Goal: Task Accomplishment & Management: Complete application form

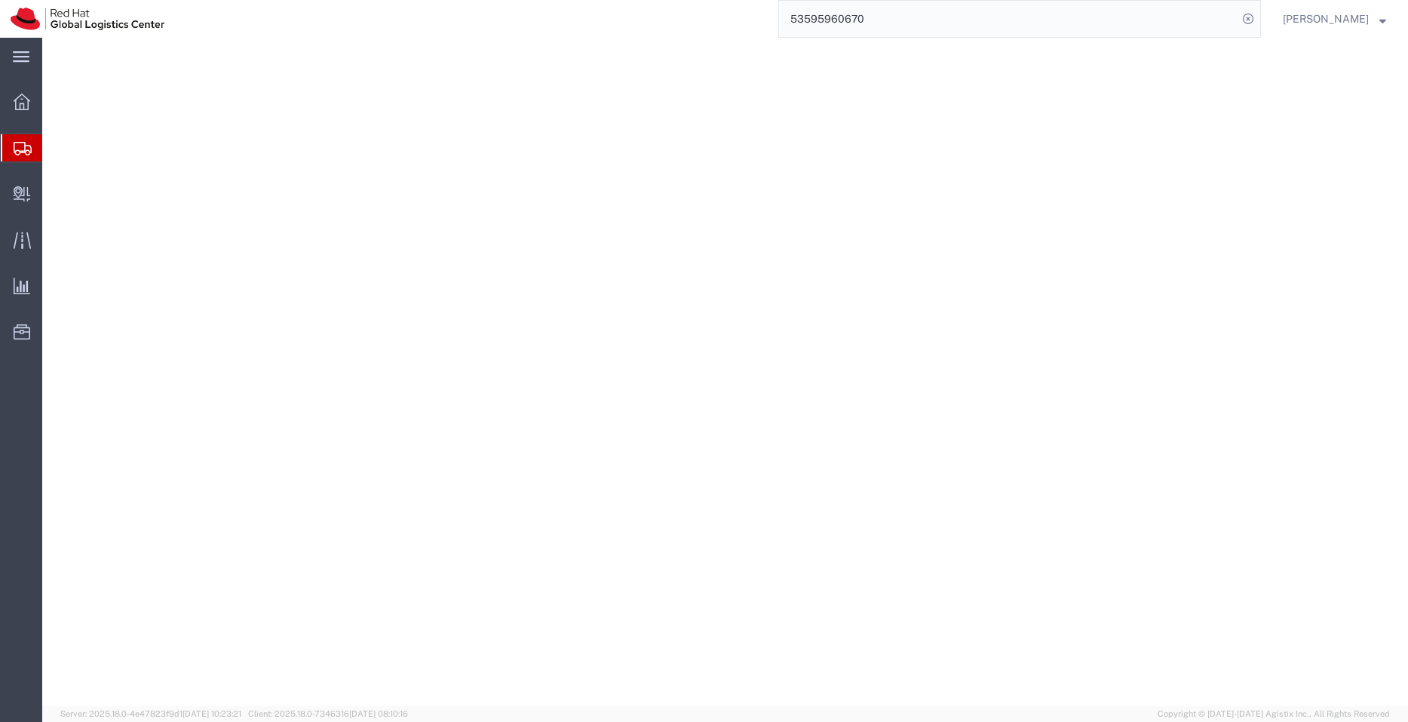
select select
select select "51051"
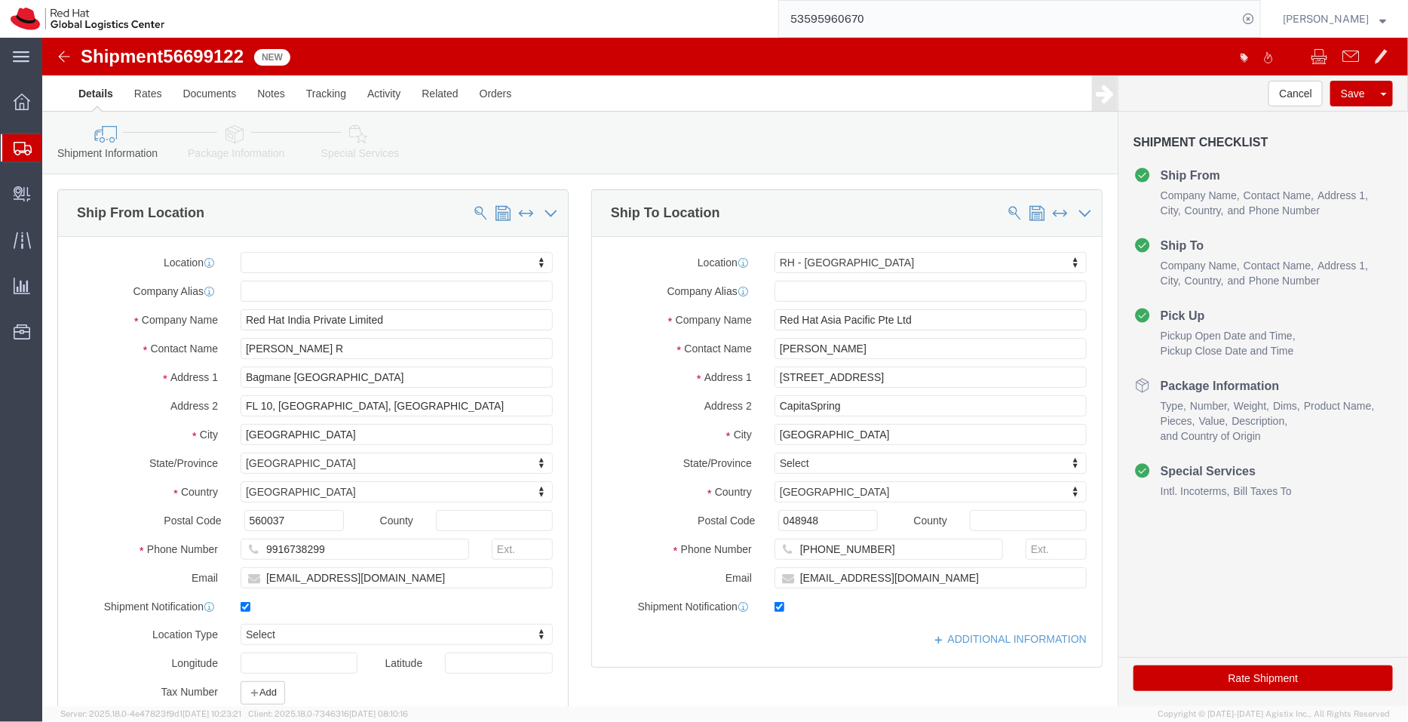
drag, startPoint x: 900, startPoint y: 17, endPoint x: 719, endPoint y: 23, distance: 181.1
click at [719, 23] on div "53595960670" at bounding box center [718, 19] width 1086 height 38
paste input "6699008"
type input "56699008"
click at [1254, 23] on icon at bounding box center [1248, 18] width 21 height 21
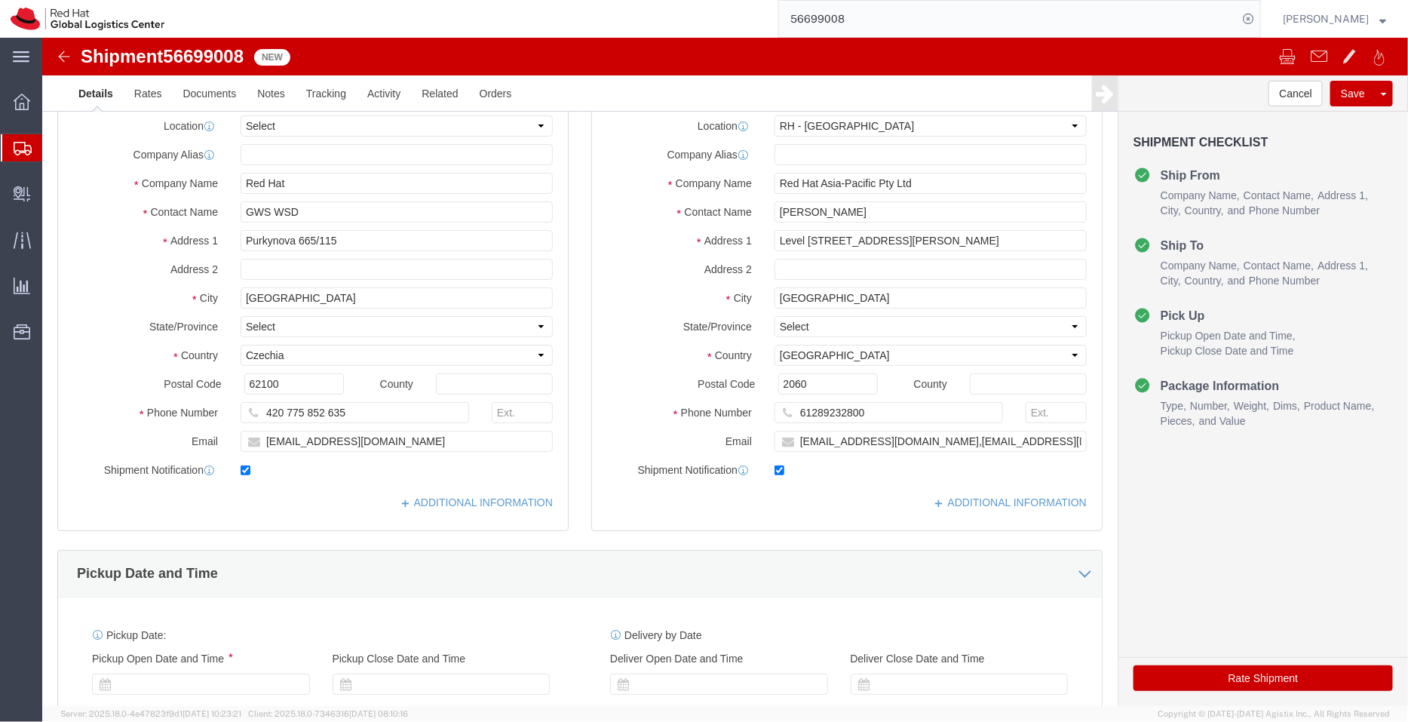
select select "50511"
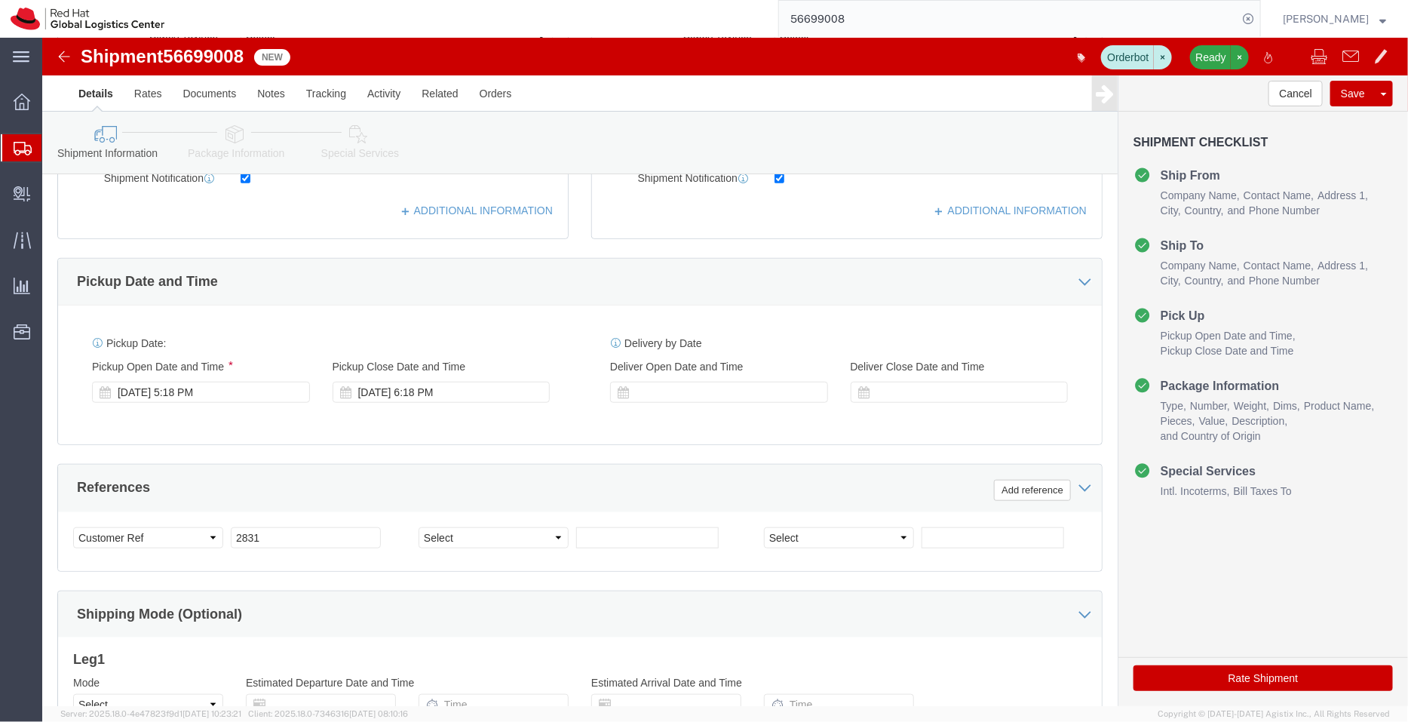
scroll to position [454, 0]
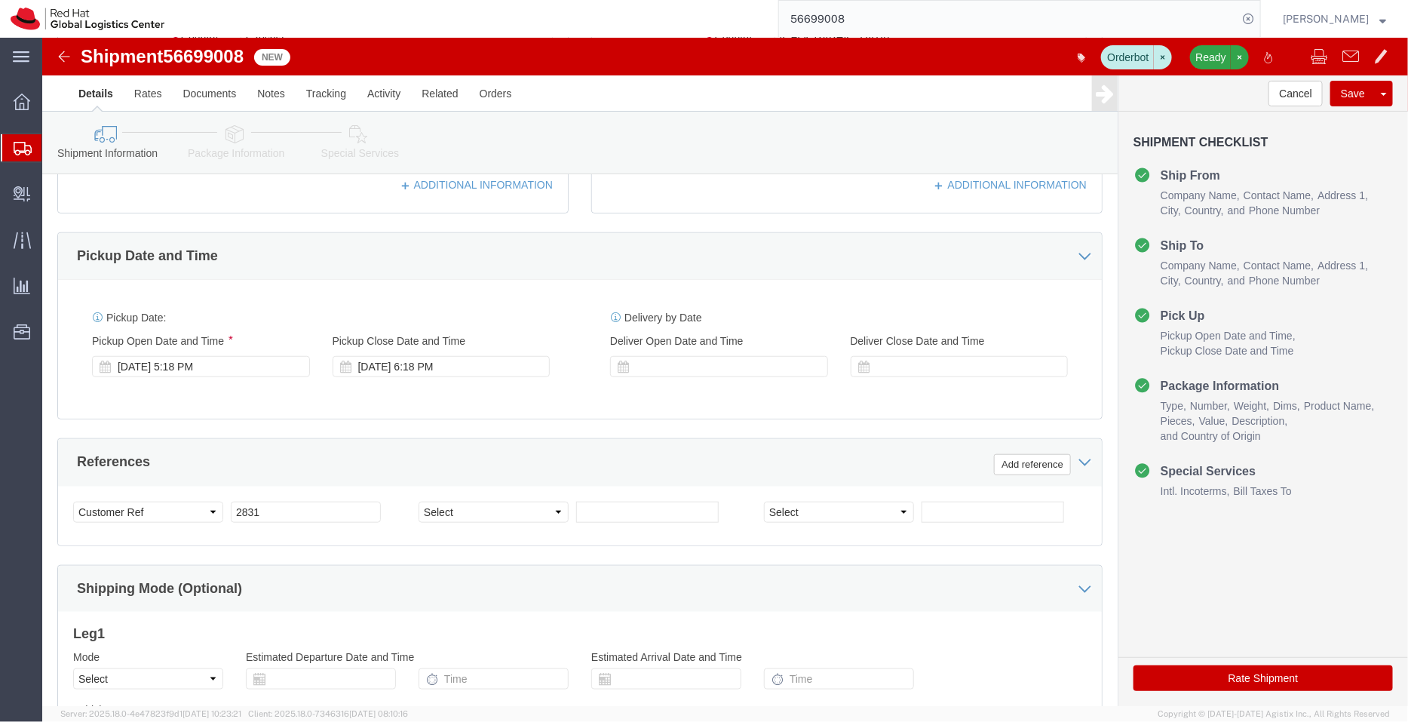
click link "Package Information"
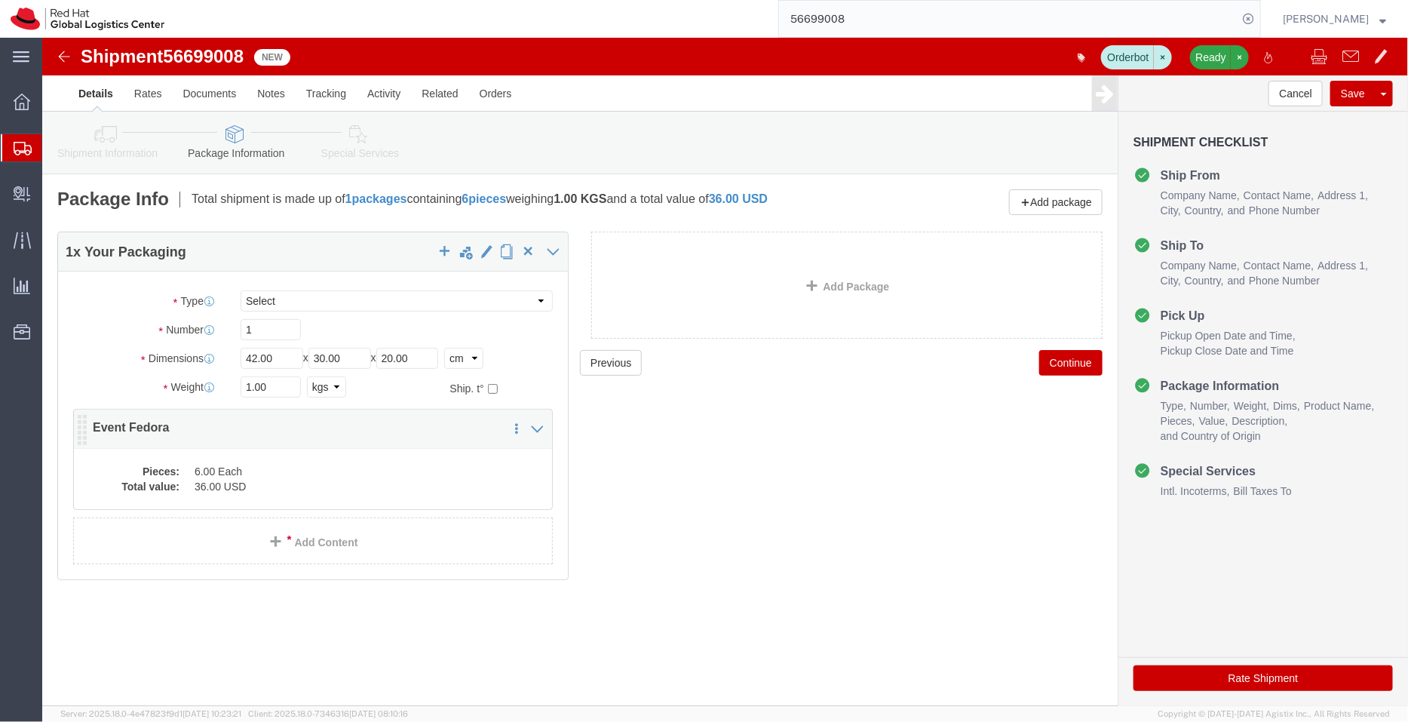
click dd "6.00 Each"
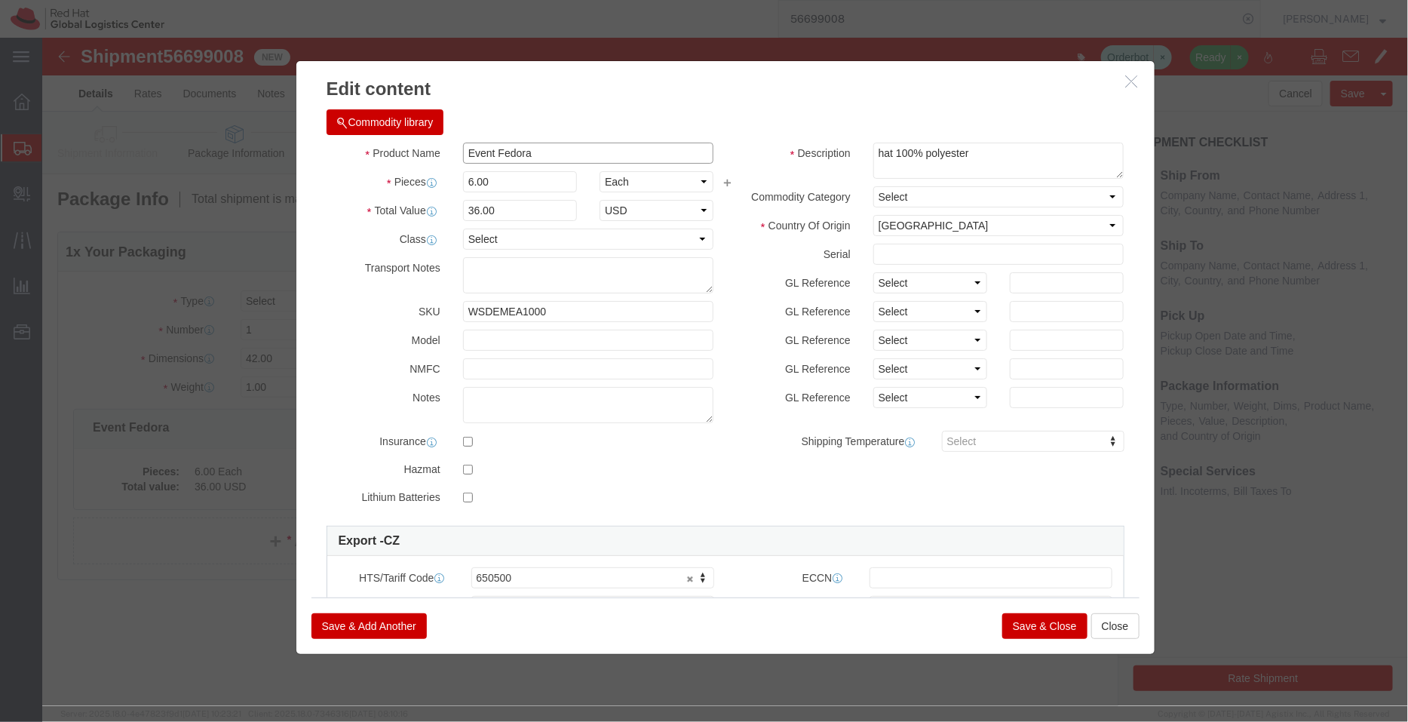
drag, startPoint x: 493, startPoint y: 116, endPoint x: 374, endPoint y: 115, distance: 119.2
click div "Product Name Event Fedora"
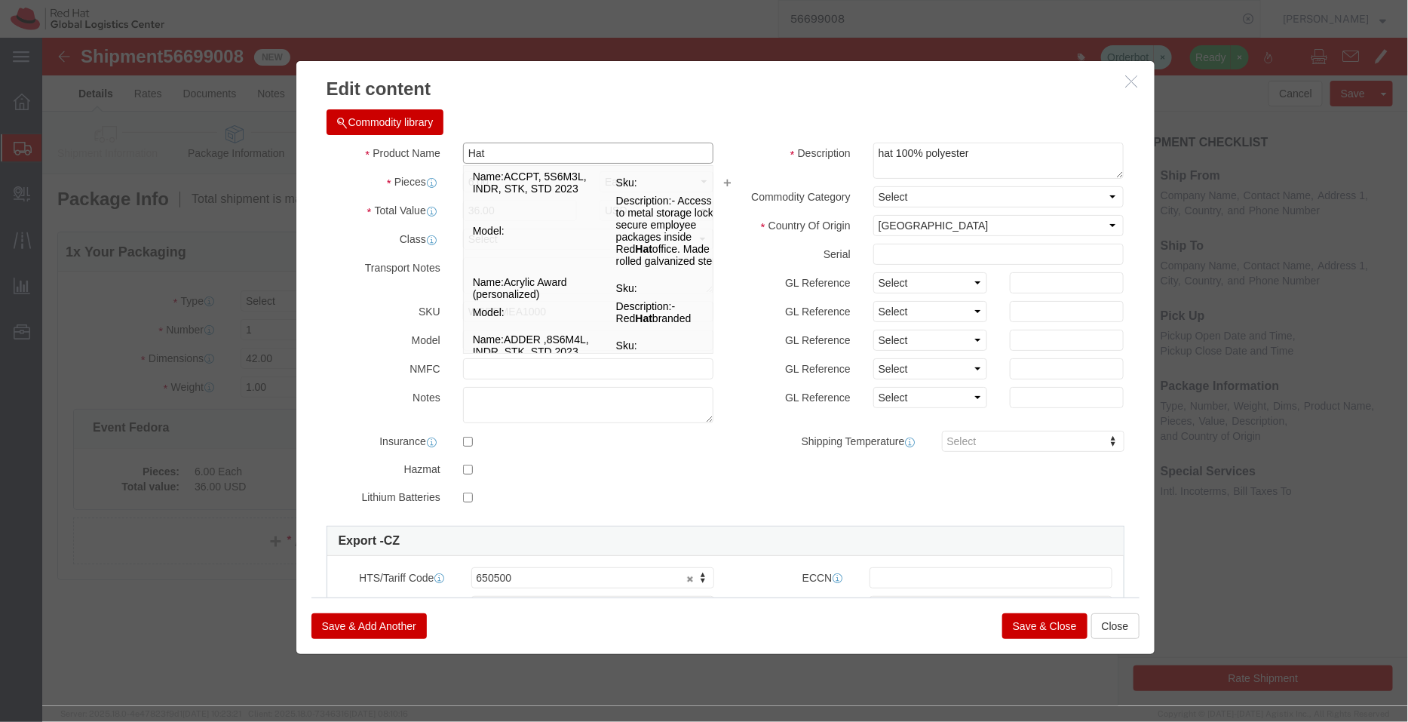
type input "Hat"
click textarea "hat 100% polyester"
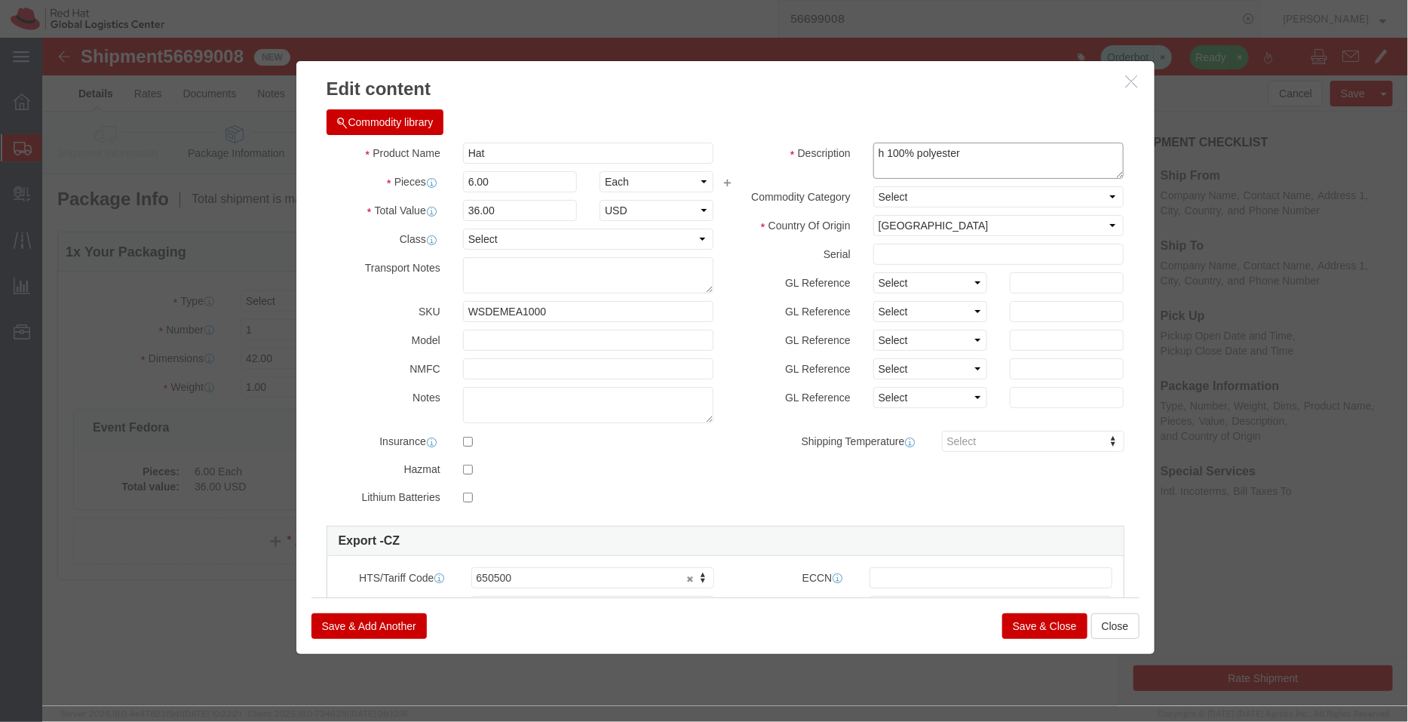
type textarea "100% polyester"
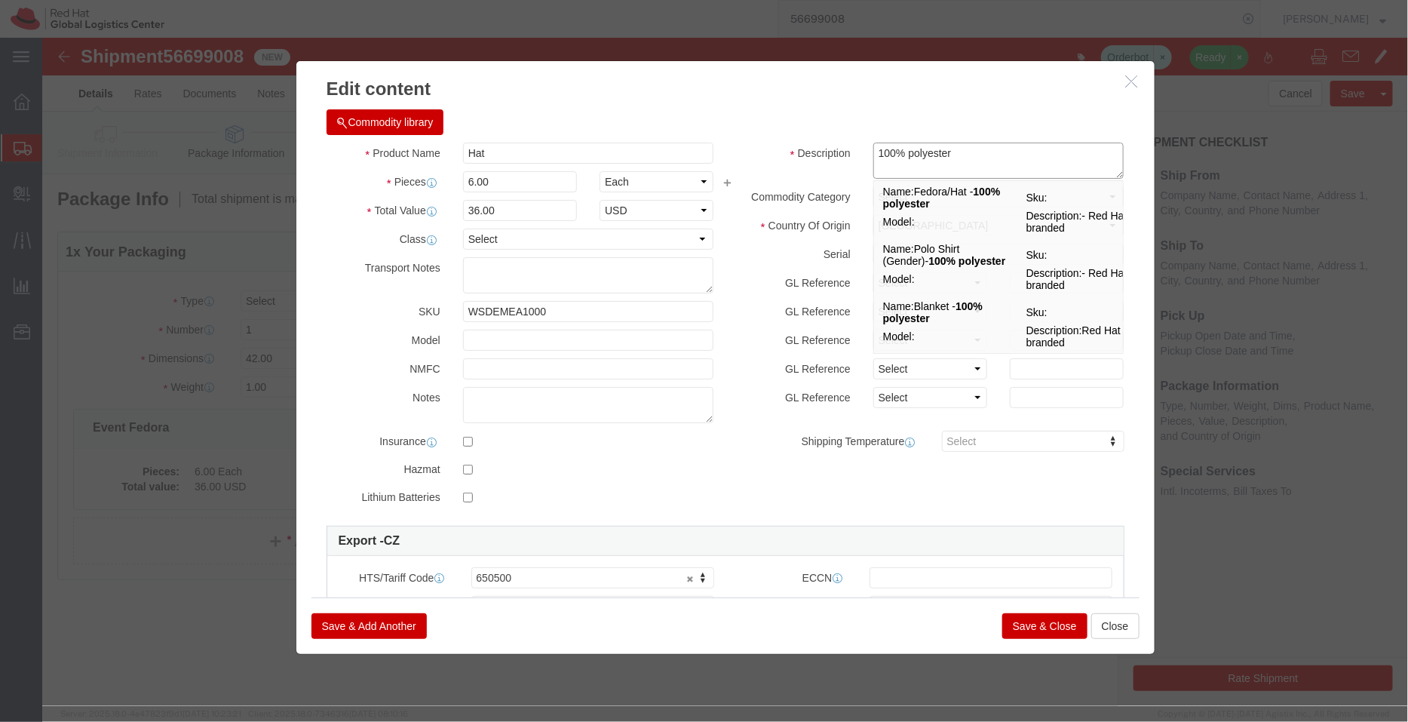
drag, startPoint x: 925, startPoint y: 110, endPoint x: 764, endPoint y: 102, distance: 160.9
click div "Commodity library Product Name Hat Hat Pieces 6.00 Select Bag Barrels 100Board …"
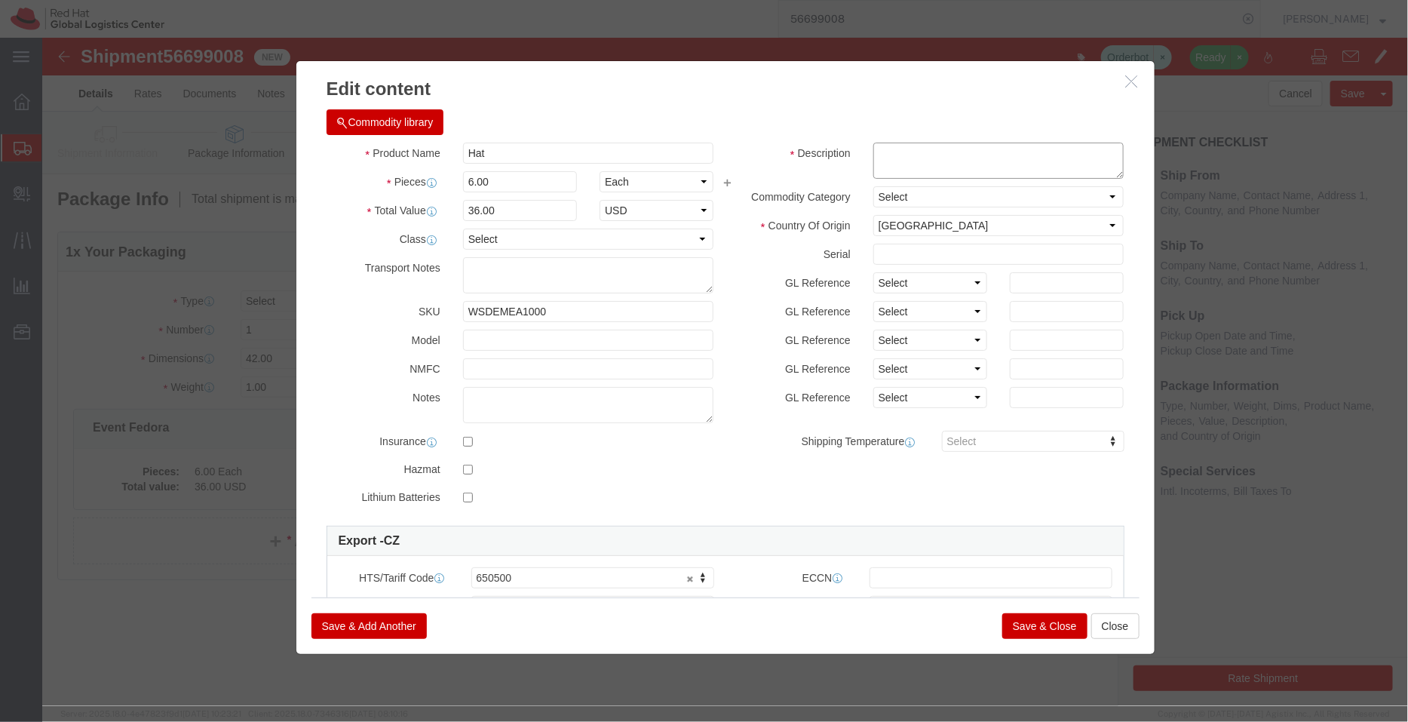
click textarea "hat 100% polyester"
paste textarea "100% polyester"
type textarea "100% polyester (sample - not for resale, value for customs purpose only)"
click input "Hat"
type input "Hat- Red Hat branded"
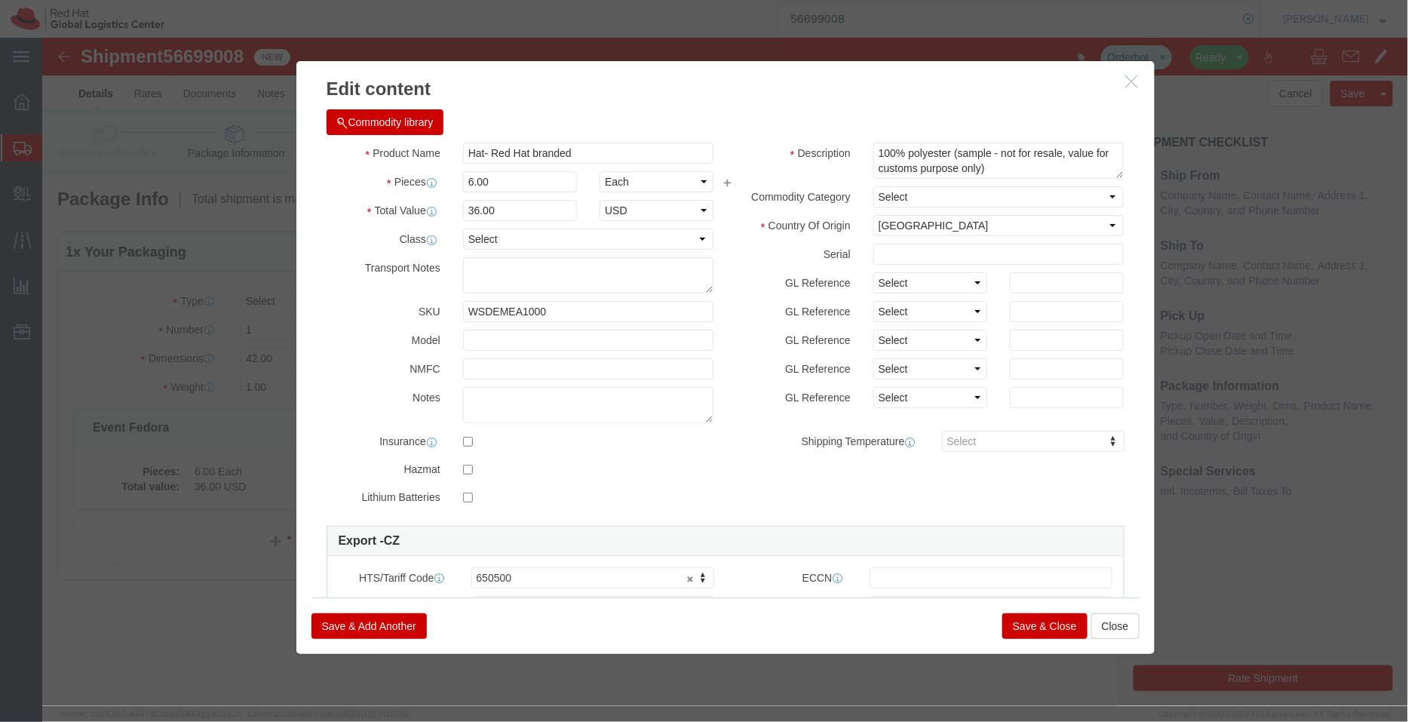
click button "Save & Close"
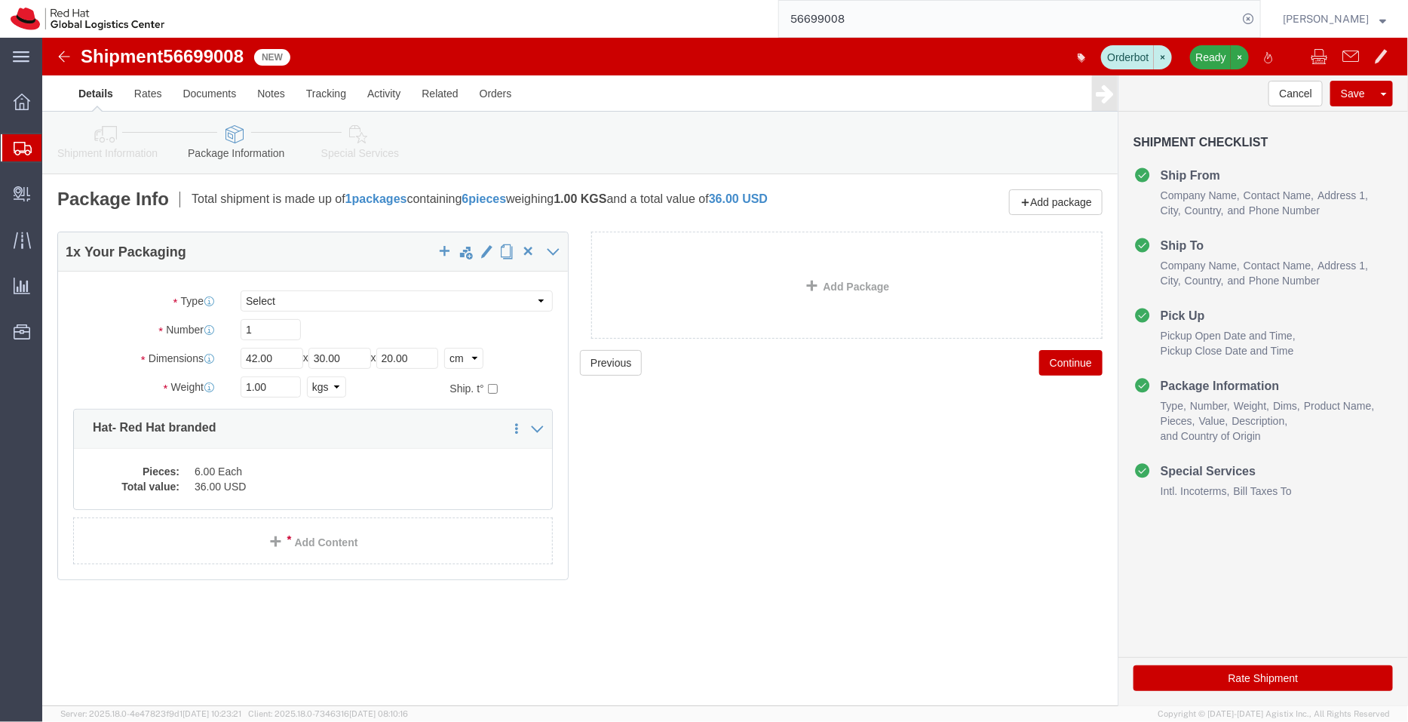
click icon
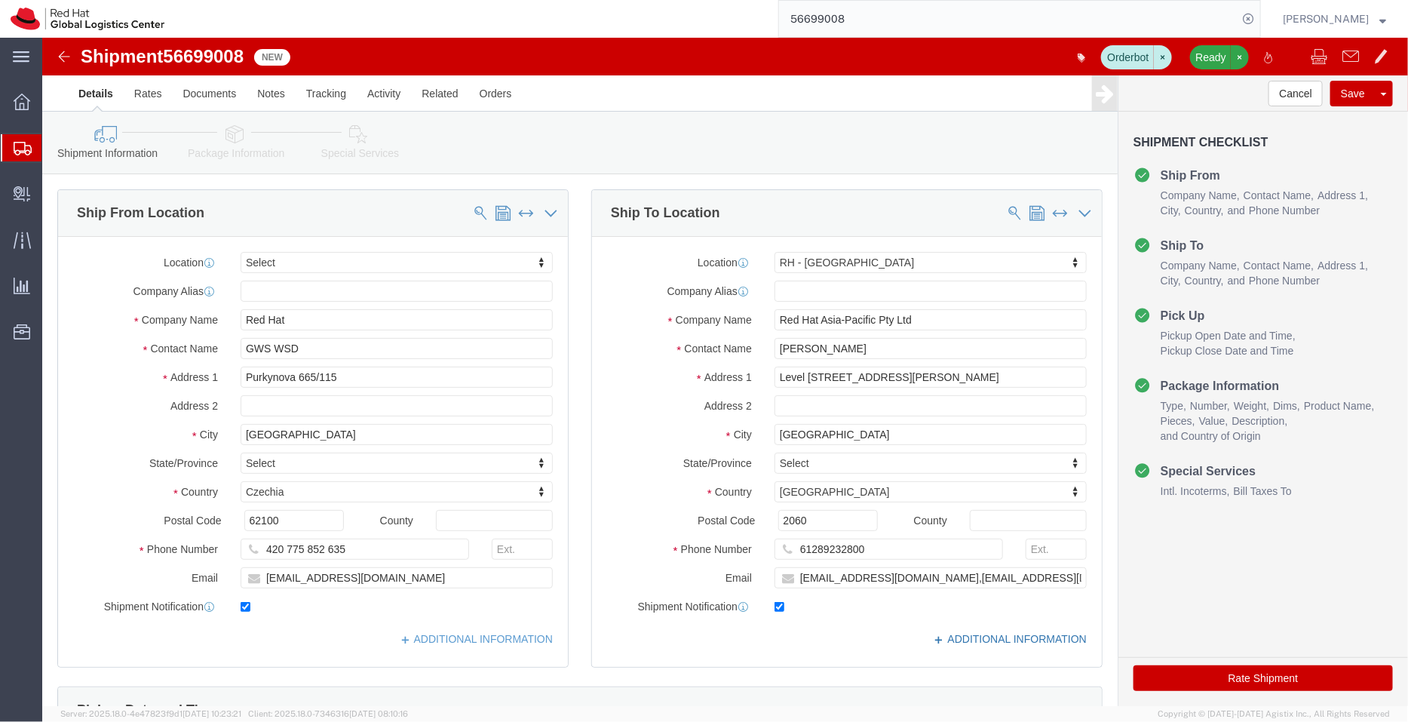
click link "ADDITIONAL INFORMATION"
drag, startPoint x: 810, startPoint y: 309, endPoint x: 634, endPoint y: 332, distance: 177.2
click div "Location [GEOGRAPHIC_DATA] - [GEOGRAPHIC_DATA] Select My Profile Location [GEOG…"
click icon
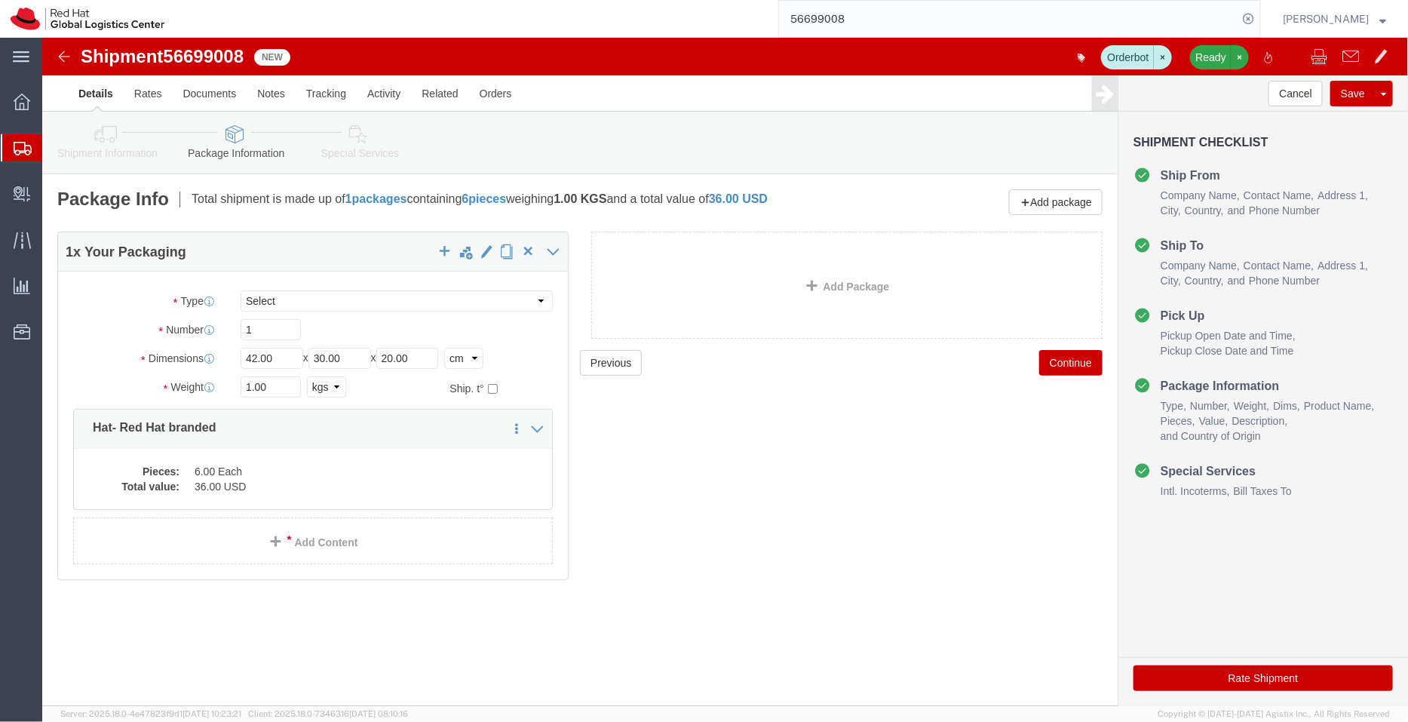
click icon
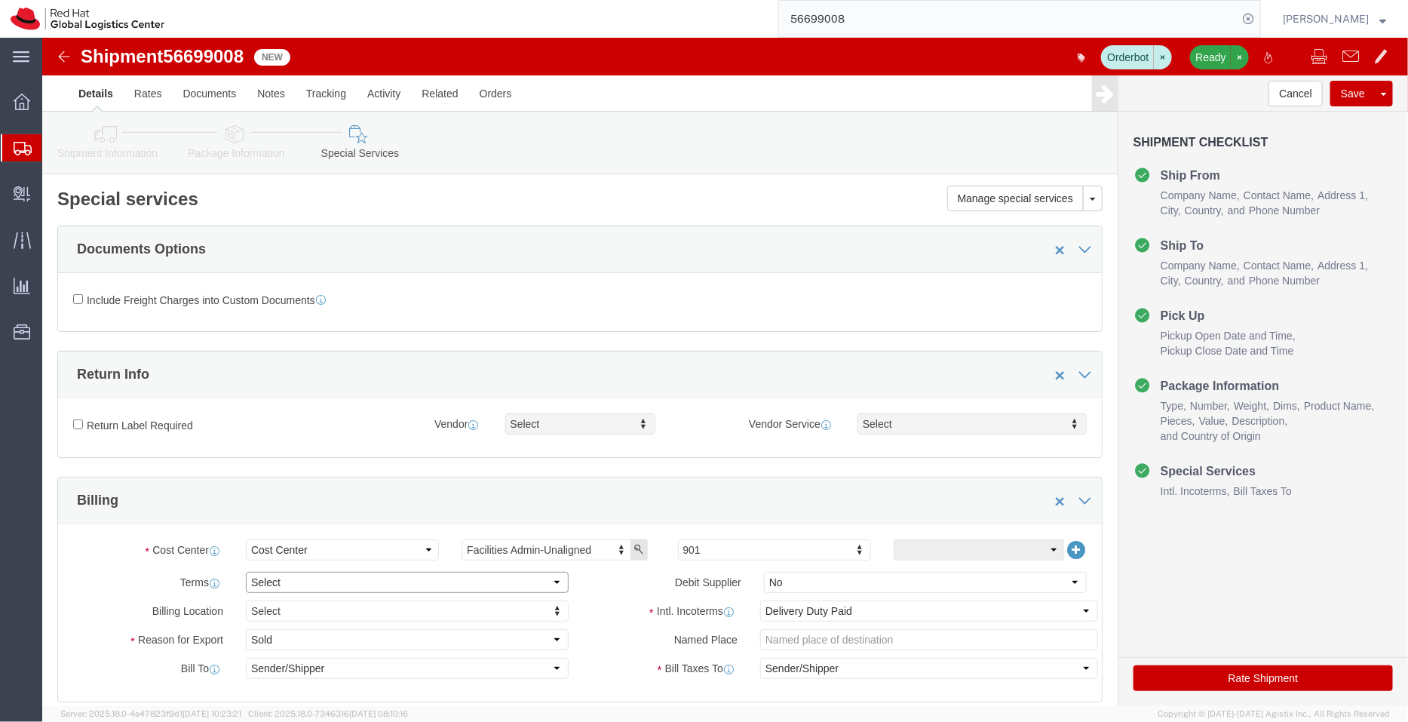
click select "Select Free of Charge Free of Cost NET 30 NET 45 NET 60 See Comment"
select select "FREE_OF_COST"
click select "Select Free of Charge Free of Cost NET 30 NET 45 NET 60 See Comment"
click select "Select Gift Personal Effects Repair/Warranty Return Sample Sold Temporary/Not S…"
select select "SAMPLE"
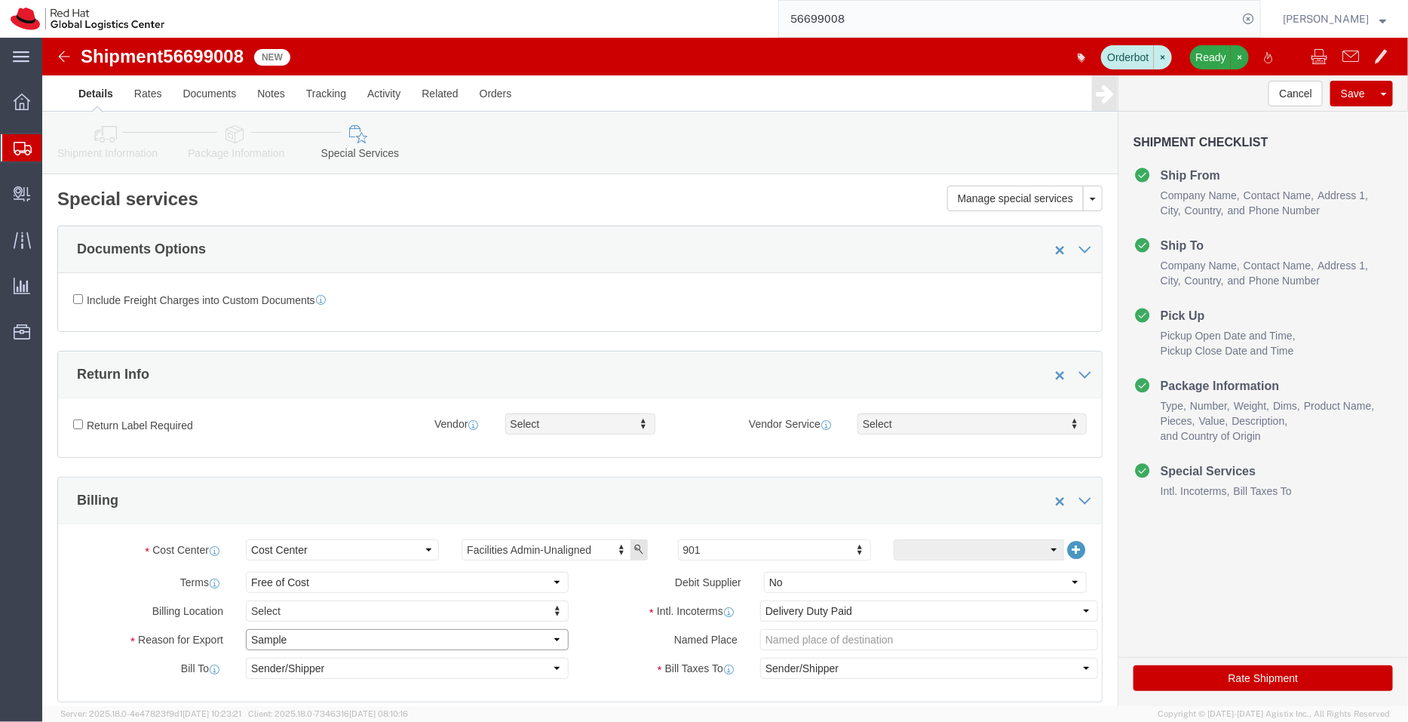
click select "Select Gift Personal Effects Repair/Warranty Return Sample Sold Temporary/Not S…"
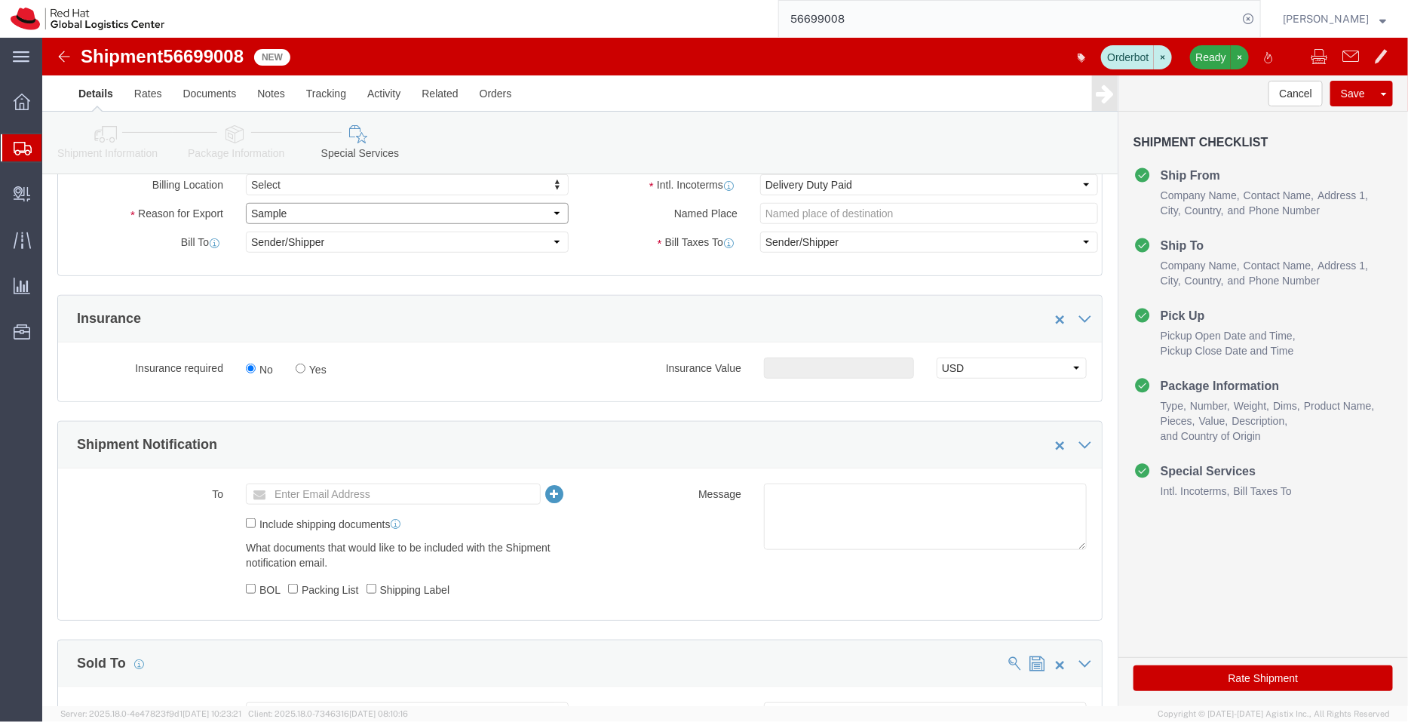
scroll to position [428, 0]
click textarea
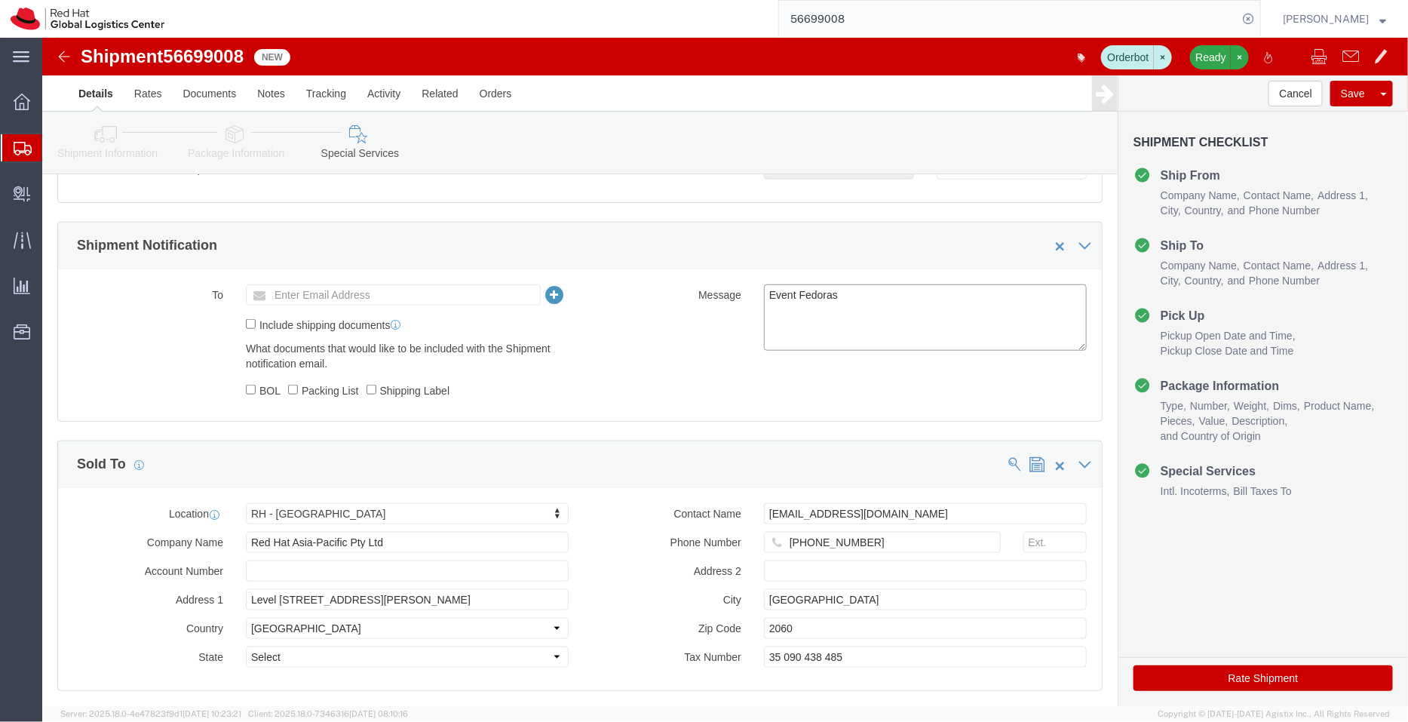
scroll to position [627, 0]
type textarea "Event Fedoras"
click icon
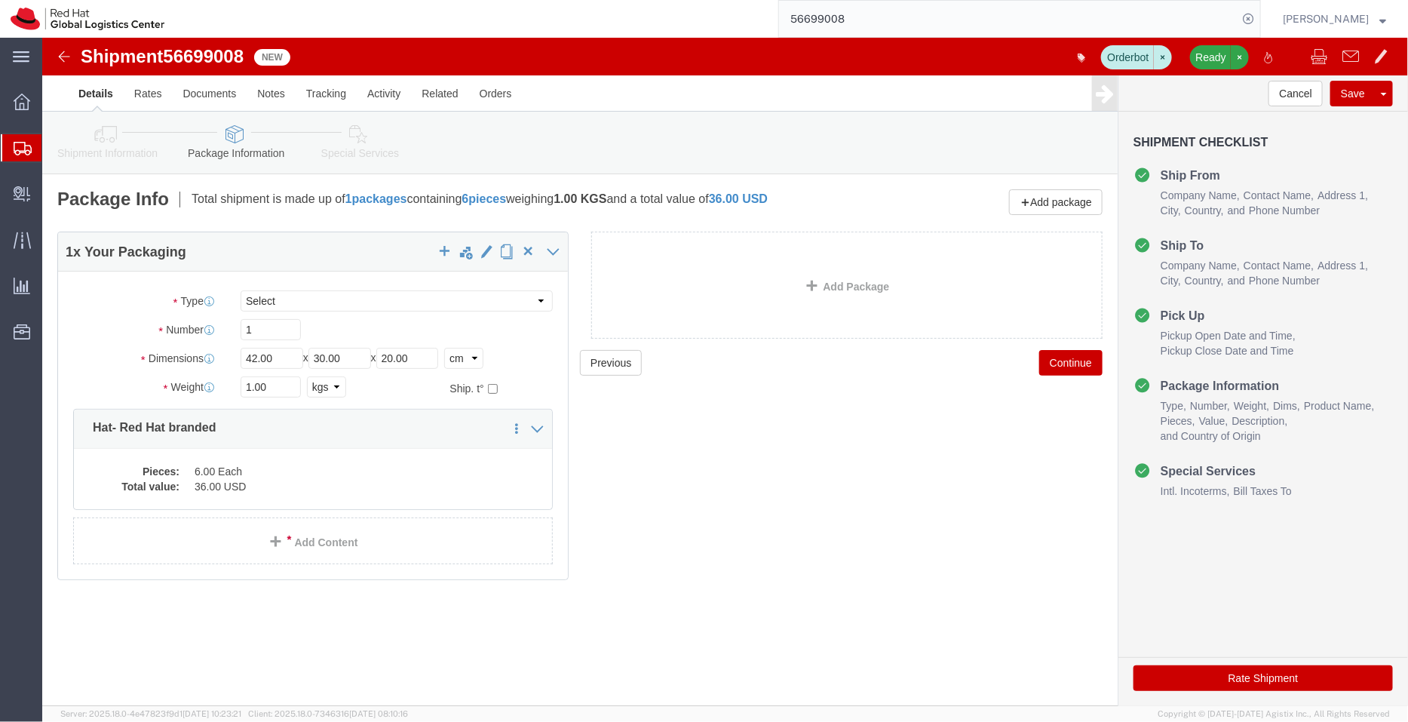
click icon
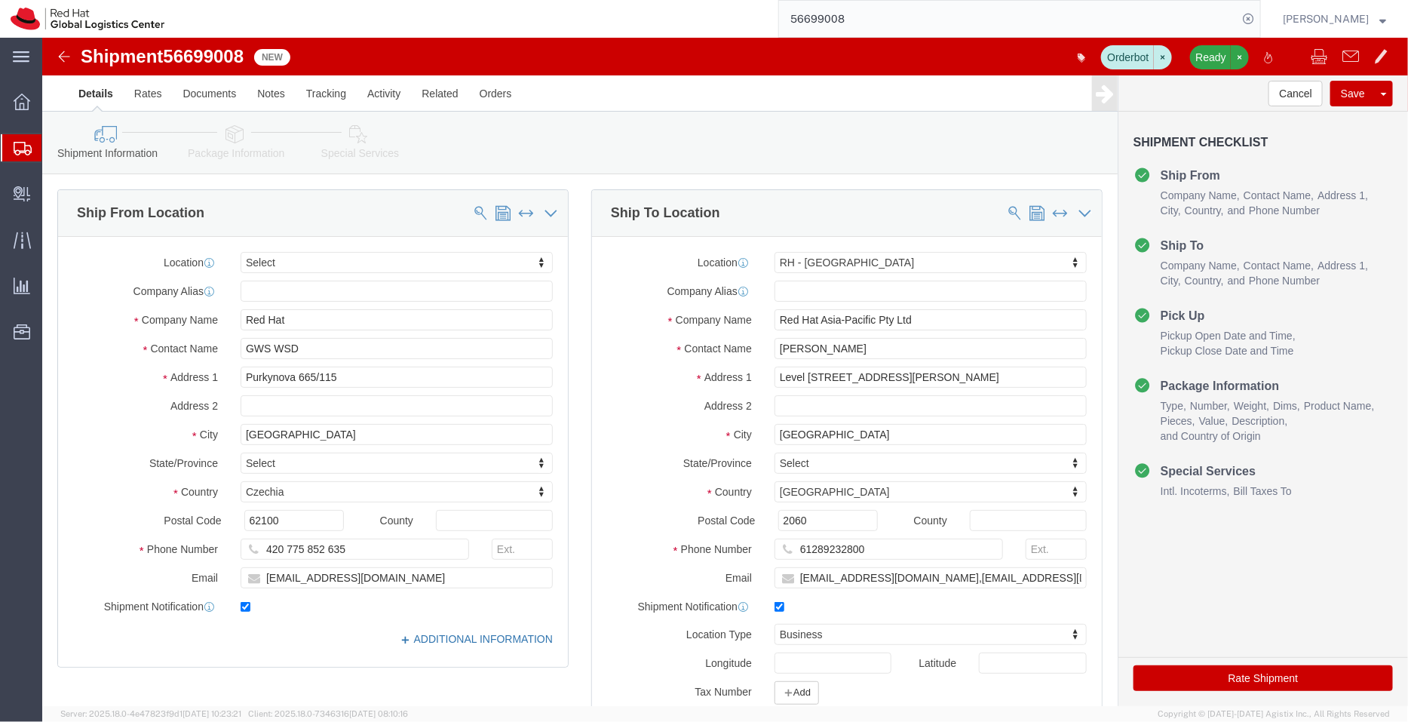
click link "ADDITIONAL INFORMATION"
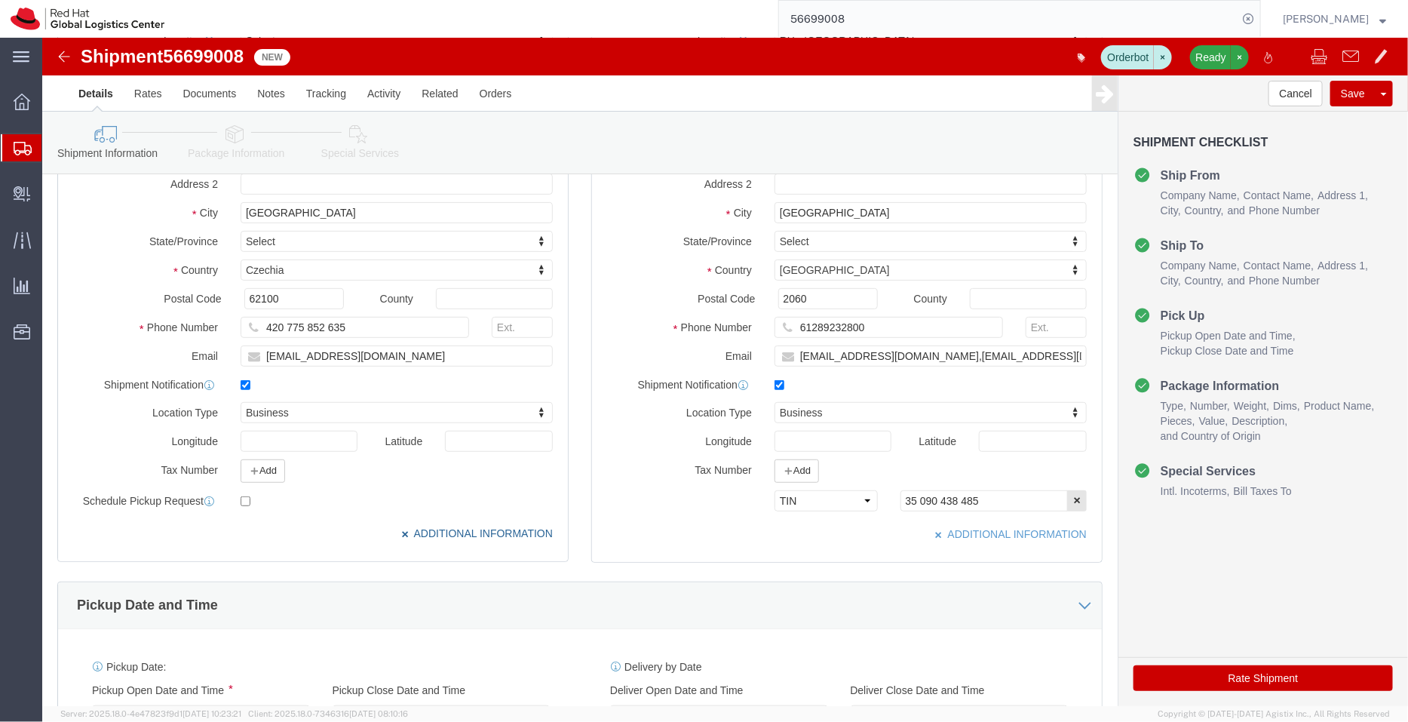
scroll to position [227, 0]
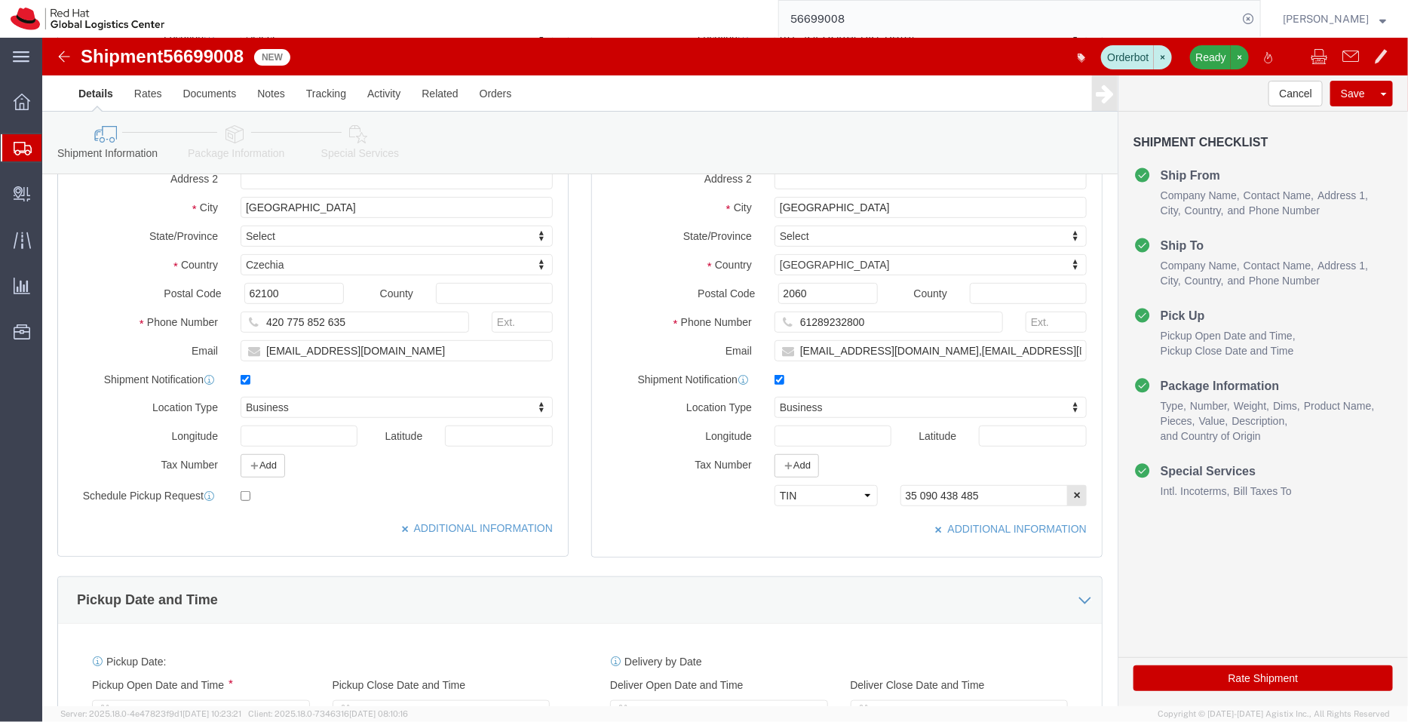
click link "Package Information"
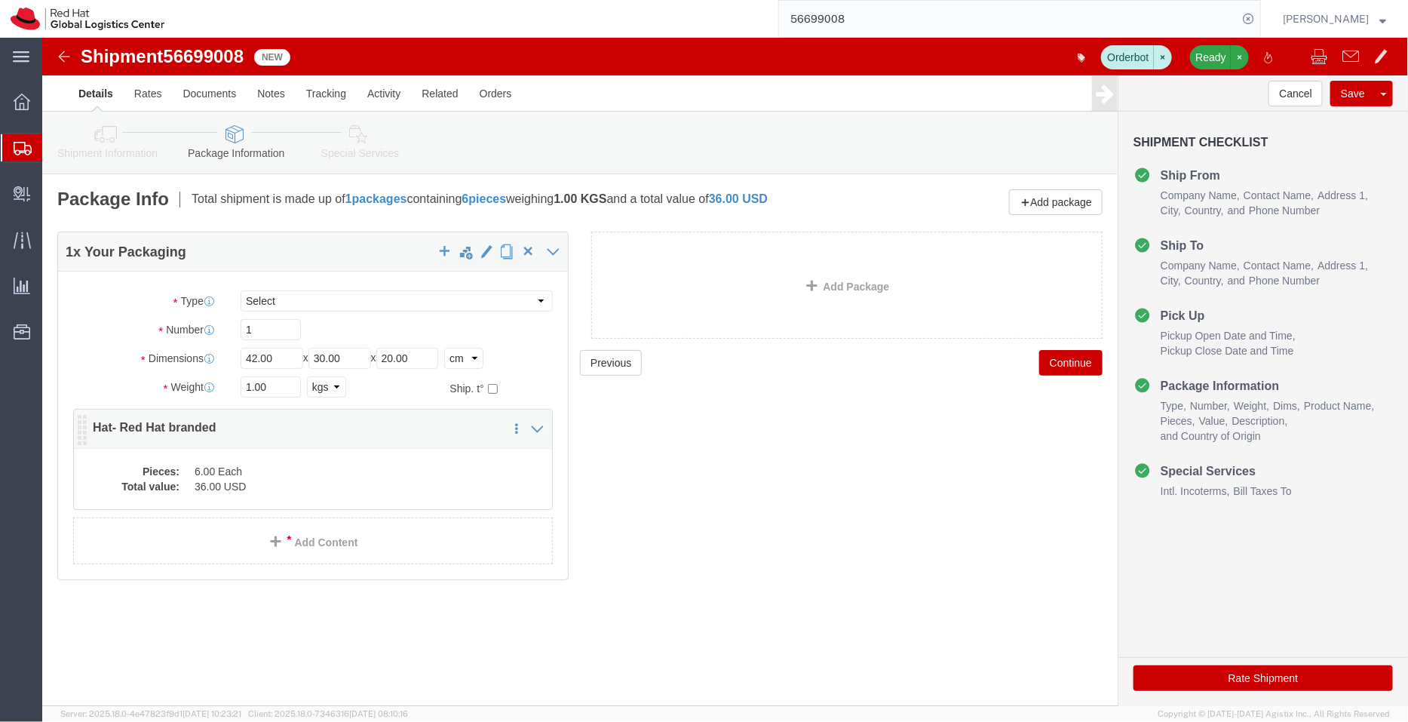
click dd "36.00 USD"
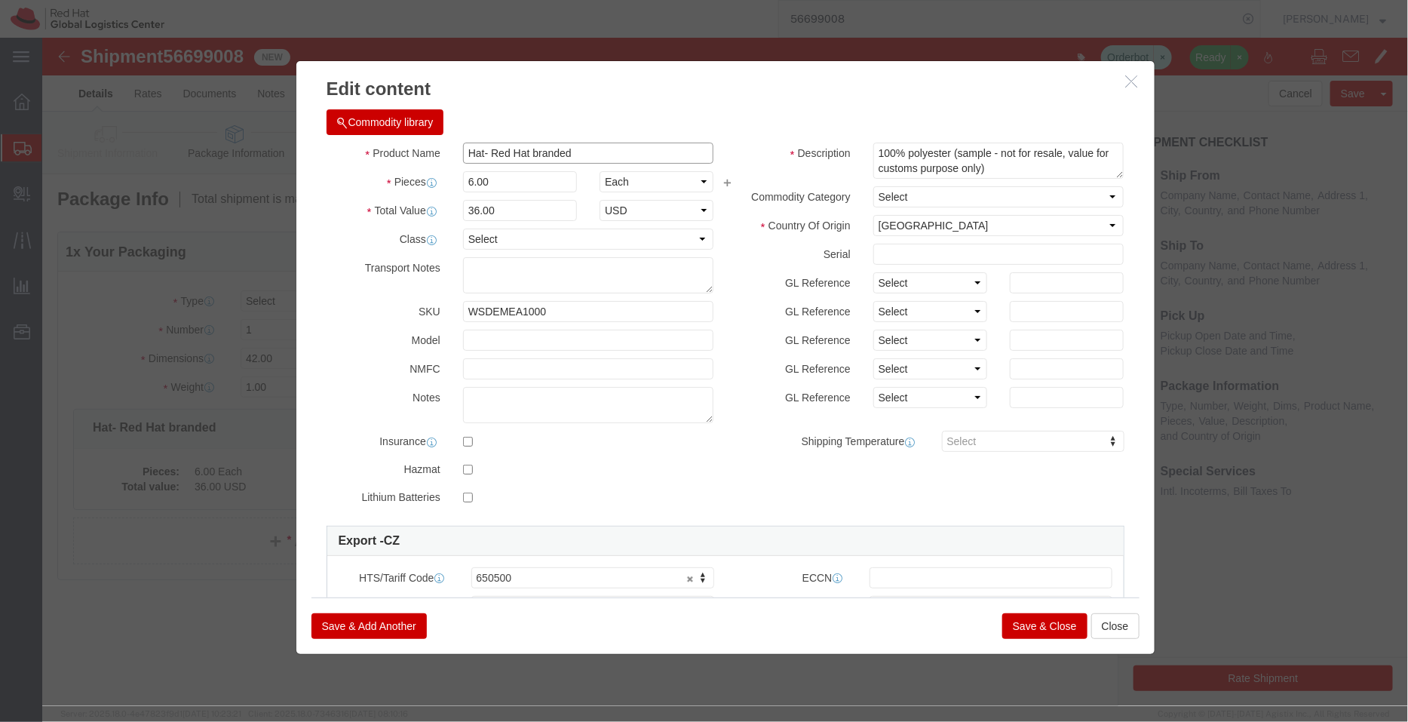
click input "Hat- Red Hat branded"
type input "Hats- Red Hat branded"
click button "Save & Close"
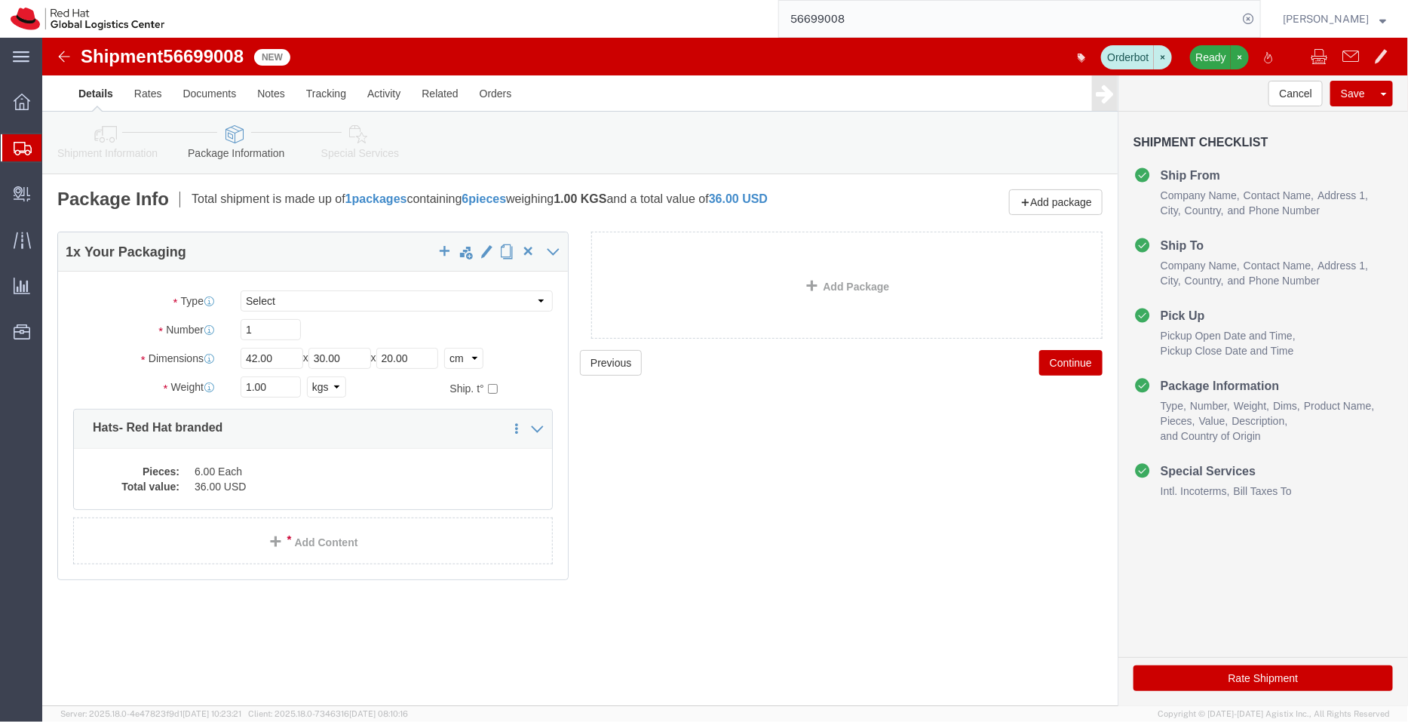
click link "Special Services"
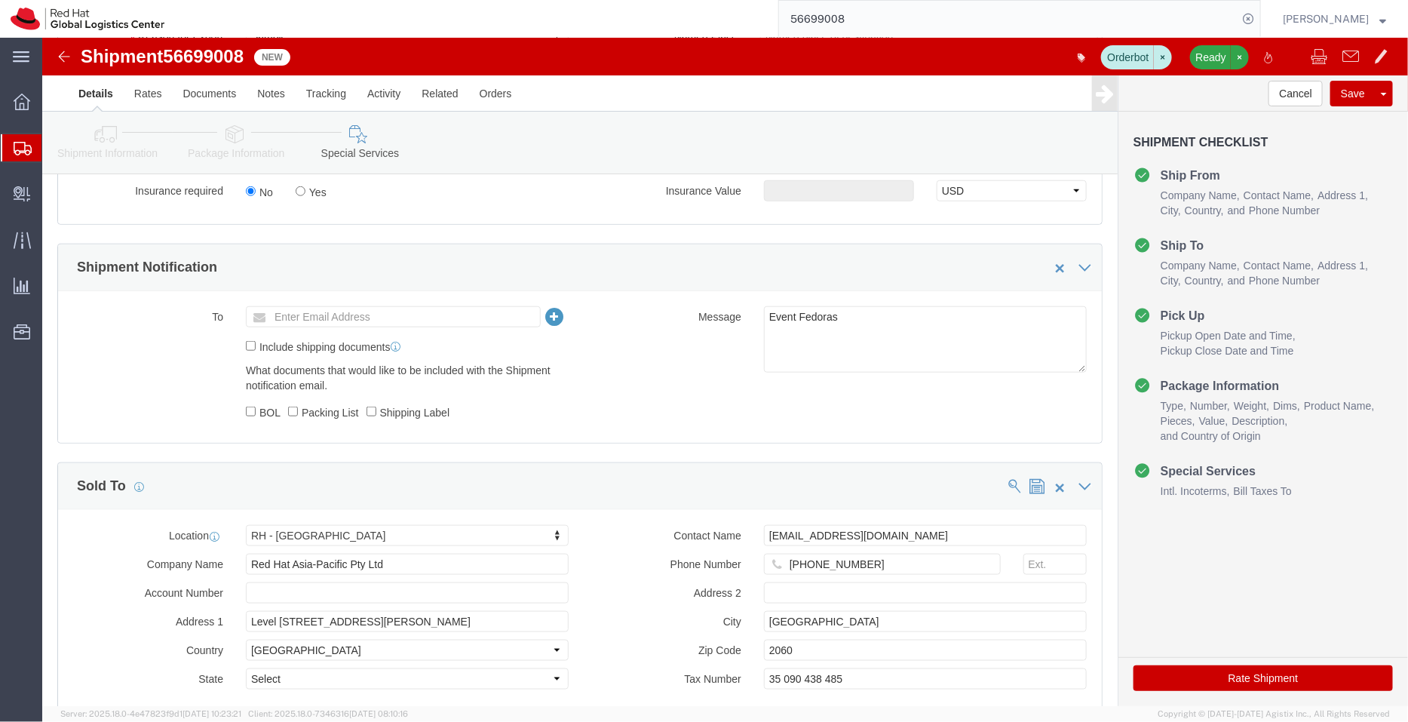
scroll to position [620, 0]
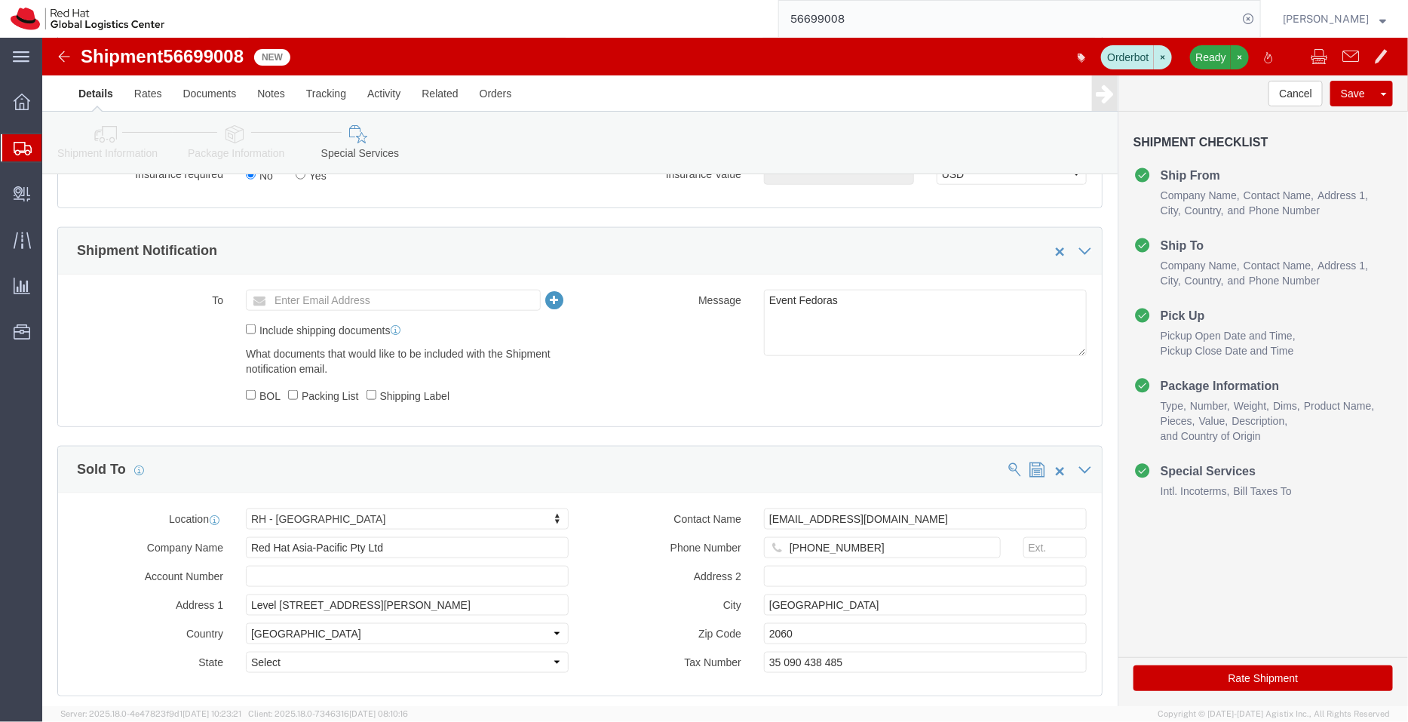
click icon
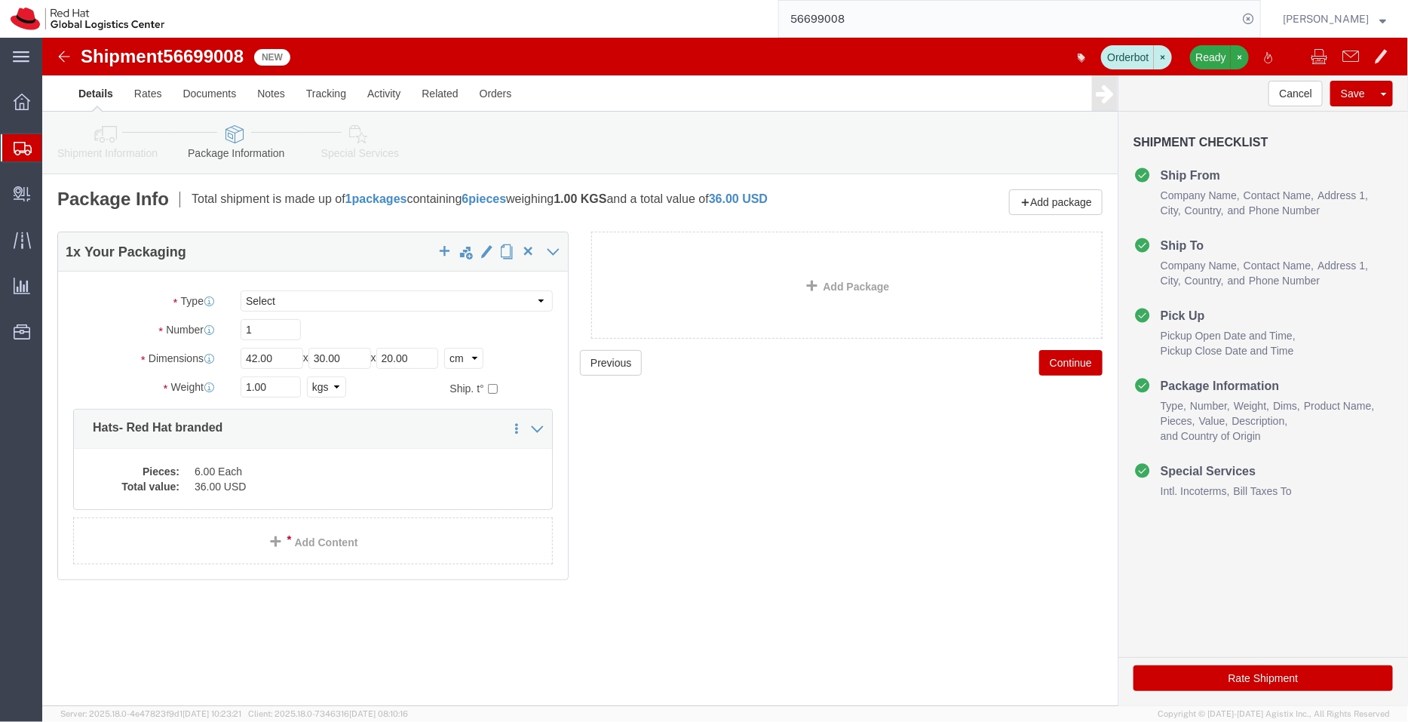
click icon
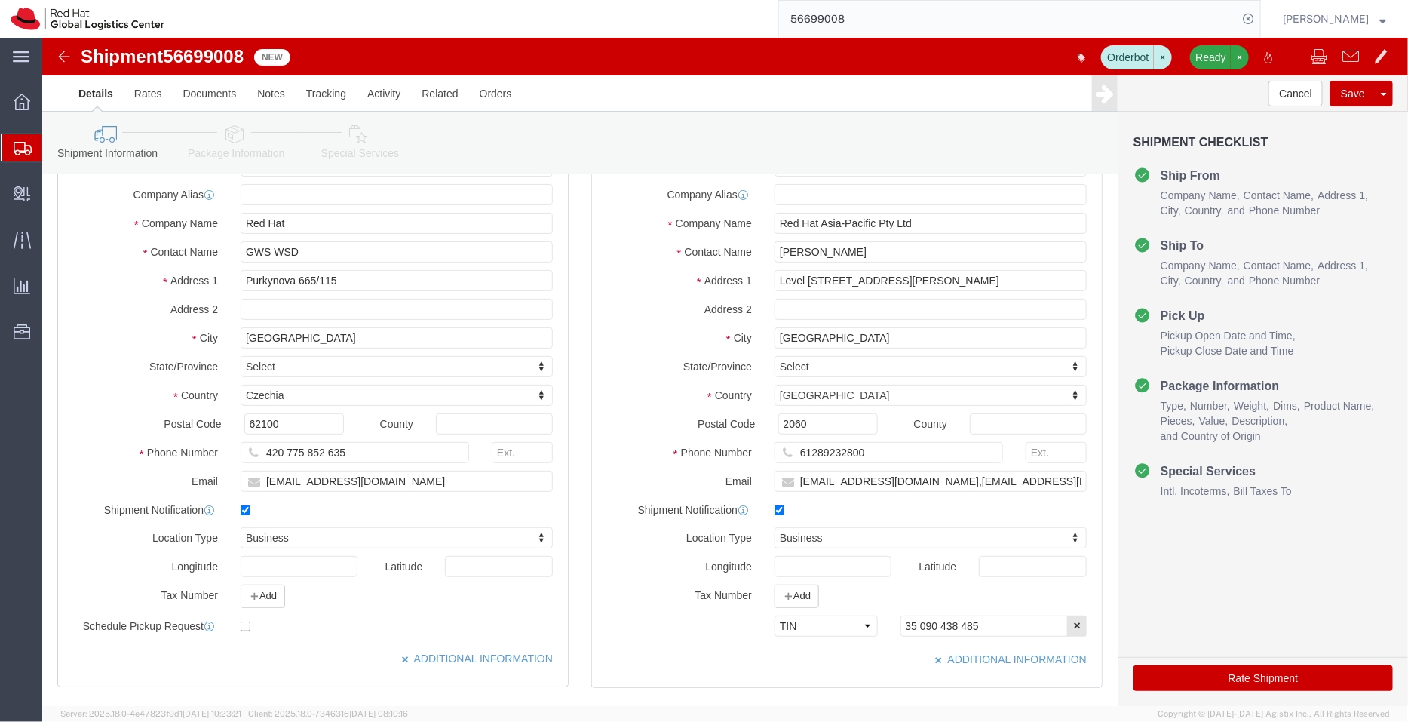
scroll to position [98, 0]
click at [0, 0] on span "Shipment Manager" at bounding box center [0, 0] width 0 height 0
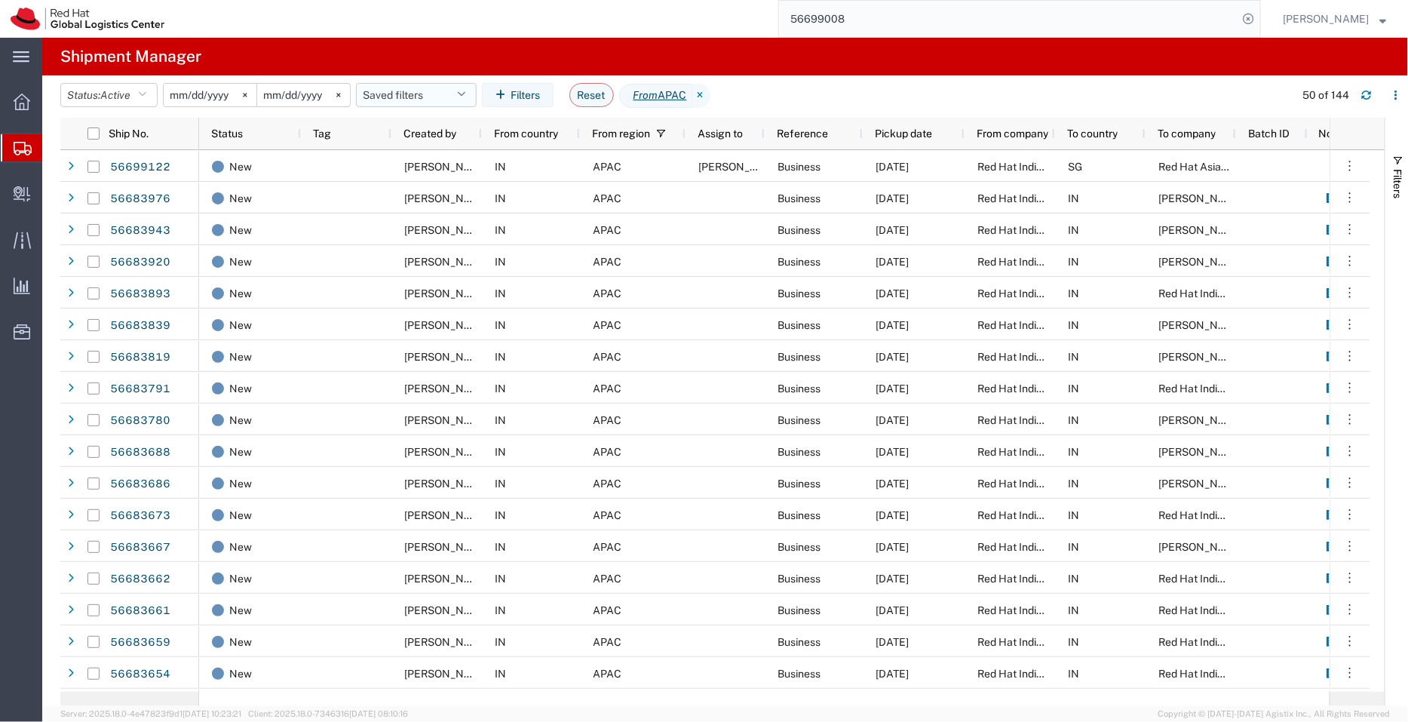
click at [461, 92] on button "Saved filters" at bounding box center [416, 95] width 121 height 24
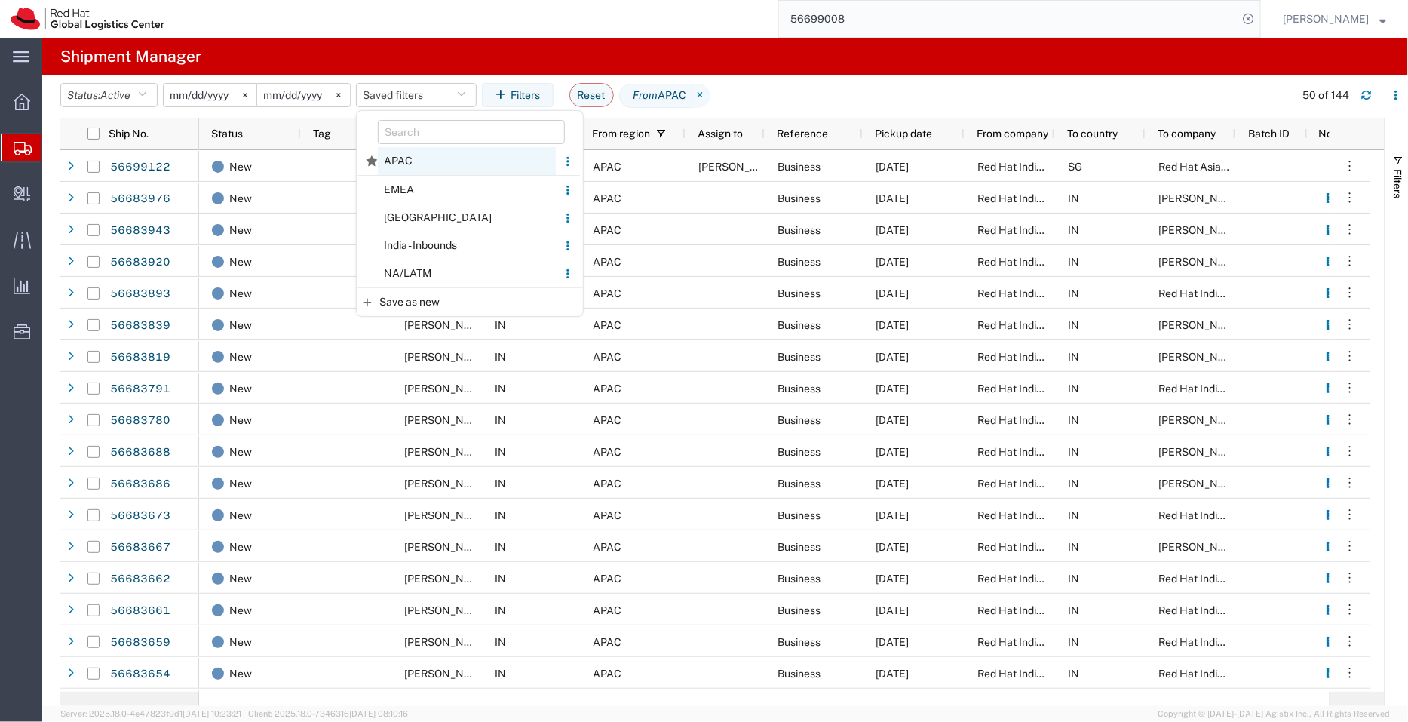
click at [430, 158] on span "APAC" at bounding box center [467, 161] width 178 height 28
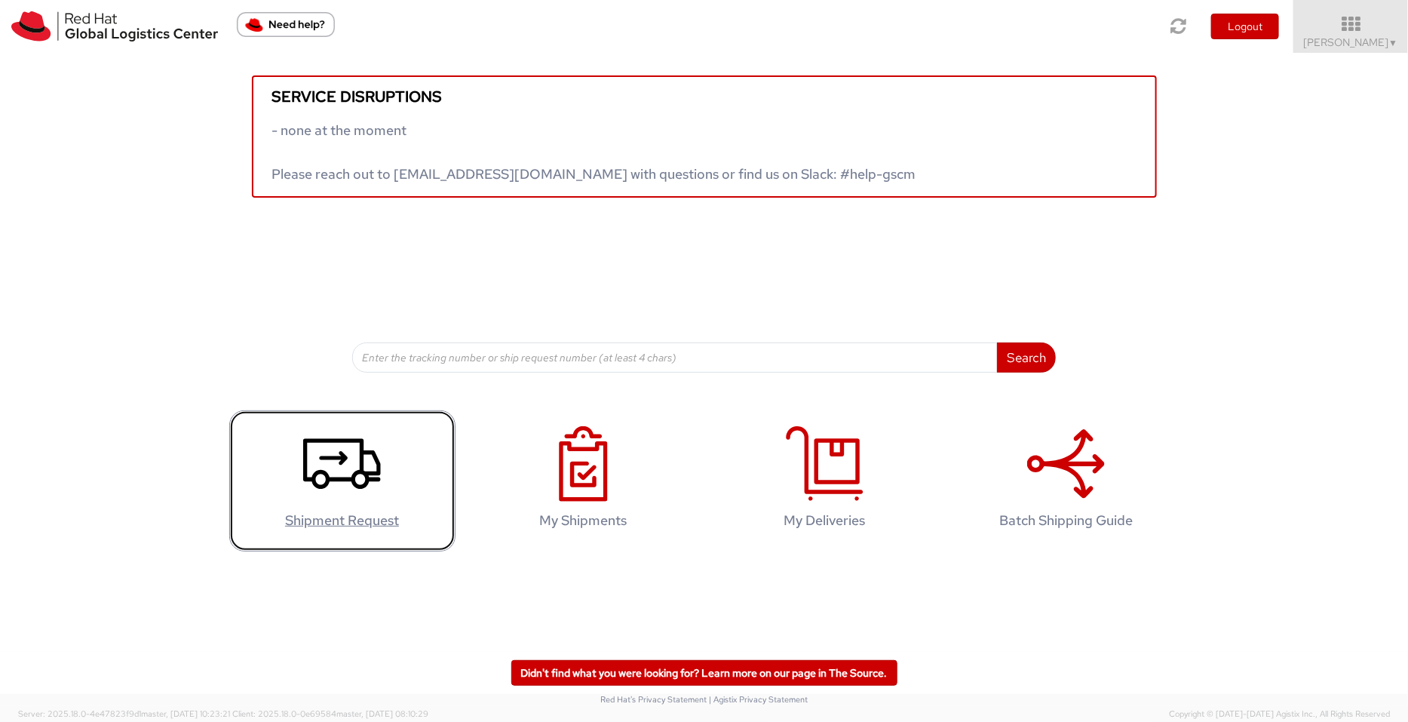
click at [361, 454] on use at bounding box center [342, 463] width 78 height 51
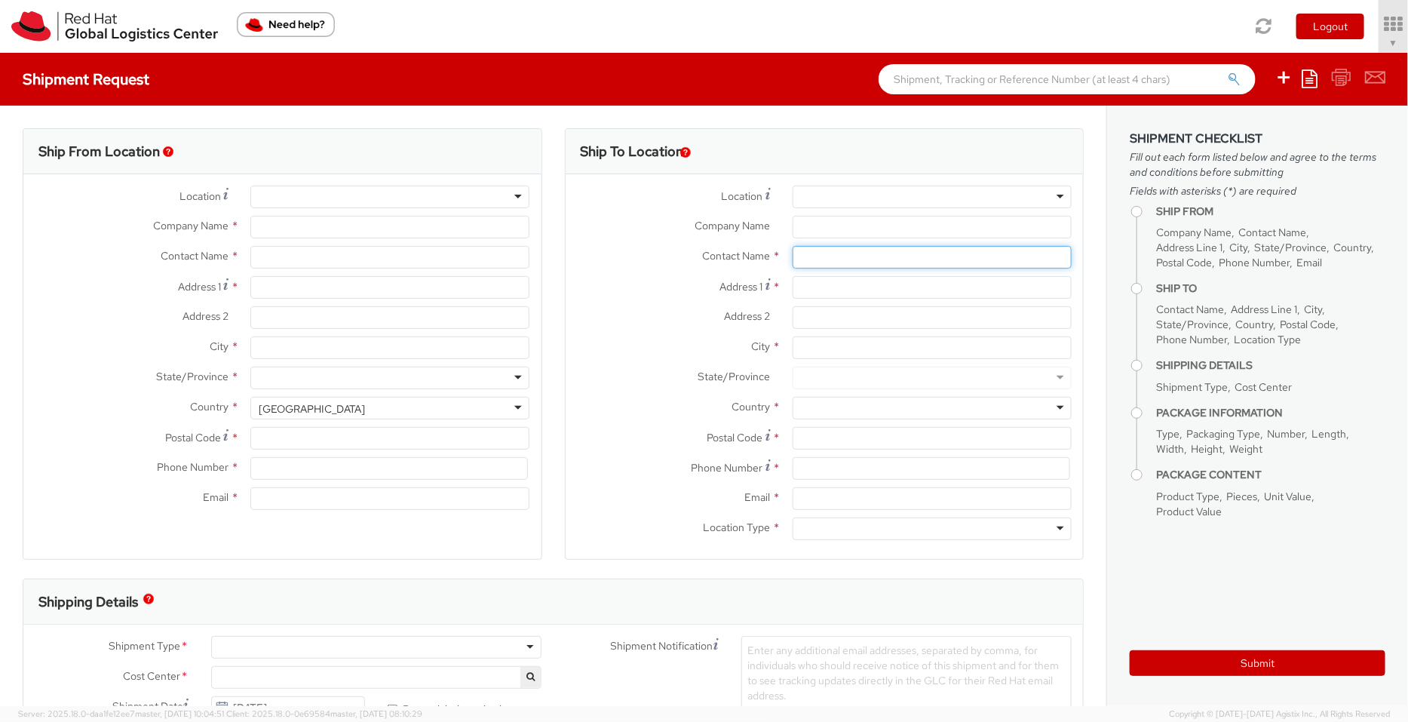
click at [798, 260] on input "text" at bounding box center [932, 257] width 279 height 23
select select "901"
select select
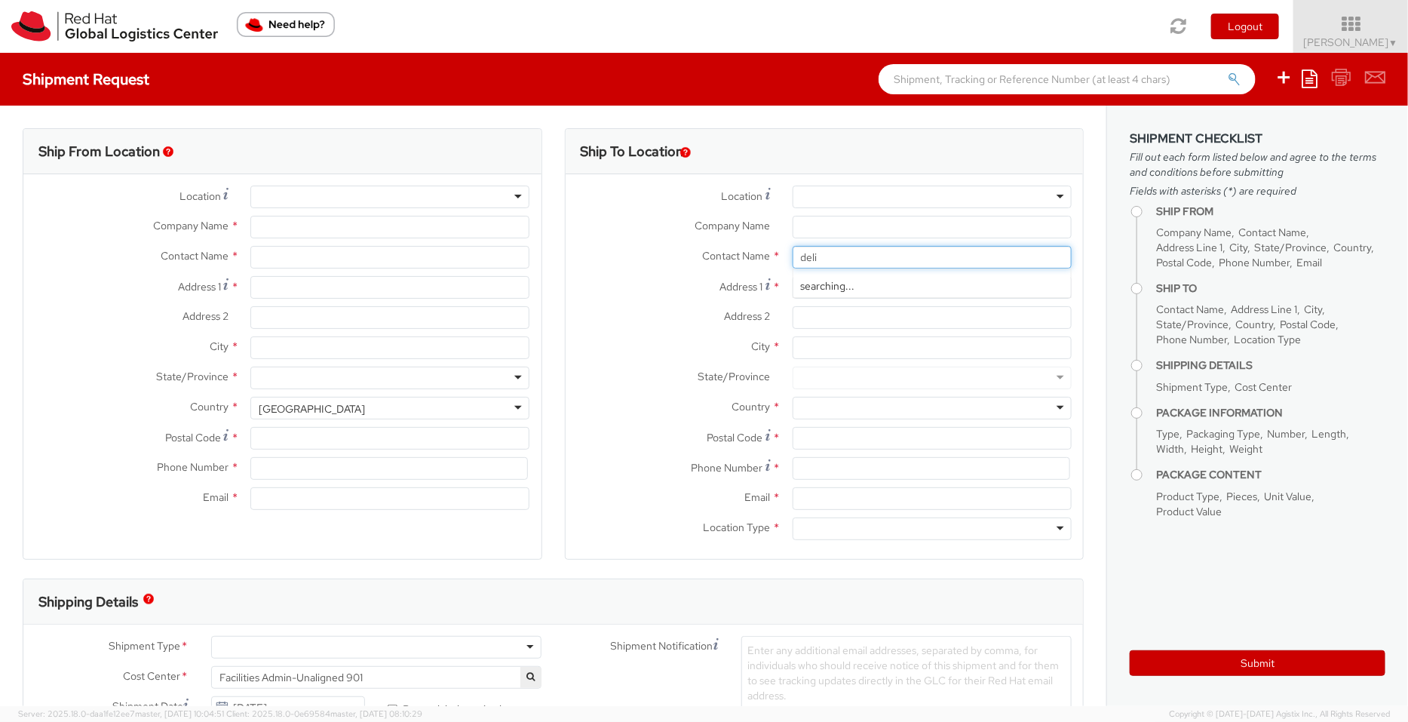
type input "delia"
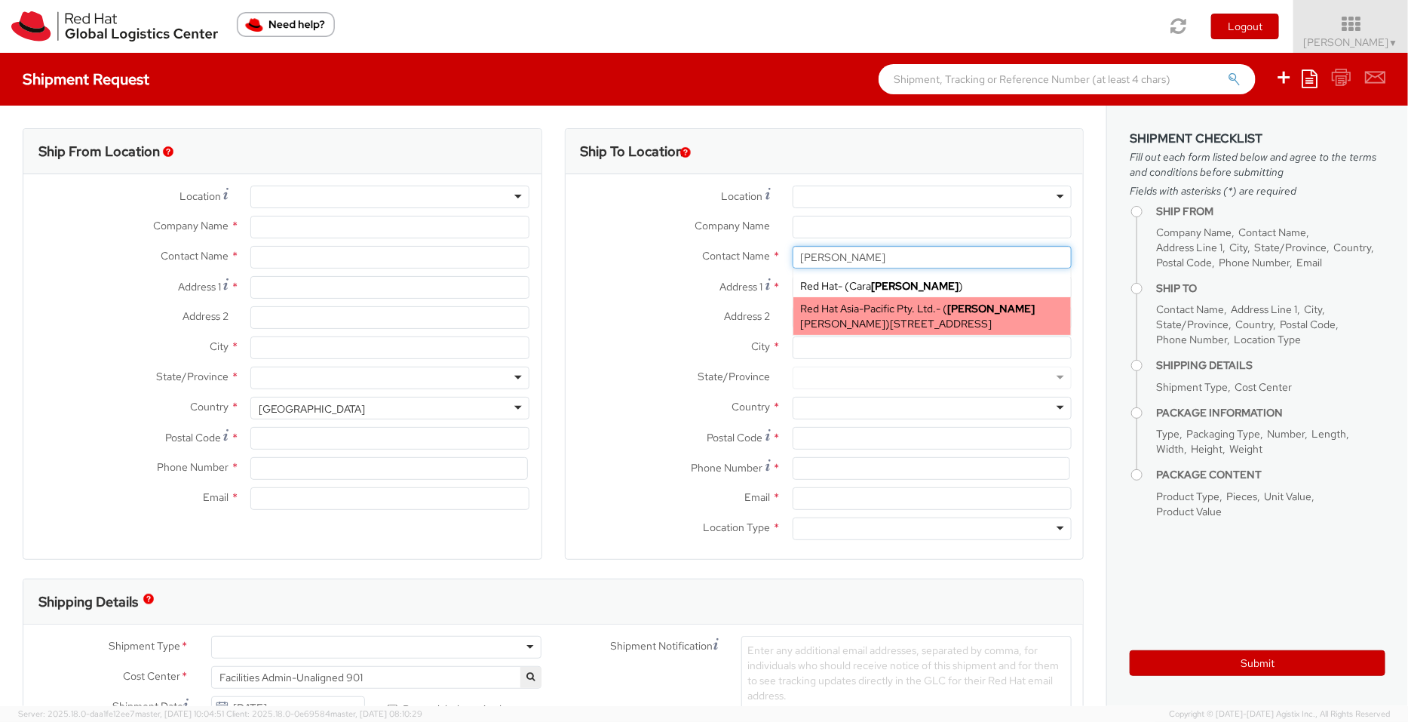
click at [891, 321] on span "345 Queen St, Level 21, FLEX, BRISBANE, 4000, AU" at bounding box center [942, 324] width 102 height 14
type input "Red Hat Asia-Pacific Pty. Ltd."
type input "Delia Kewal"
type input "345 Queen St"
type input "Level 21"
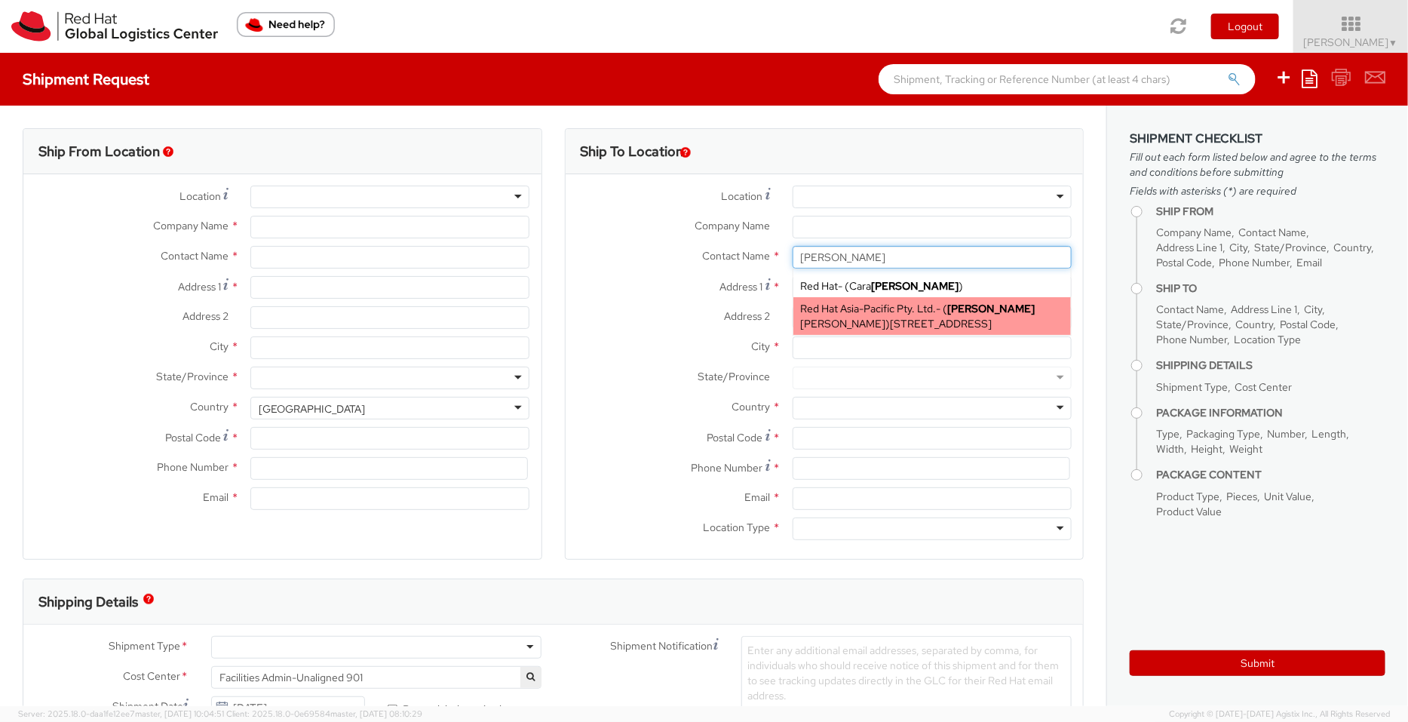
type input "BRISBANE"
type input "4000"
type input "dforbes@redhat.com"
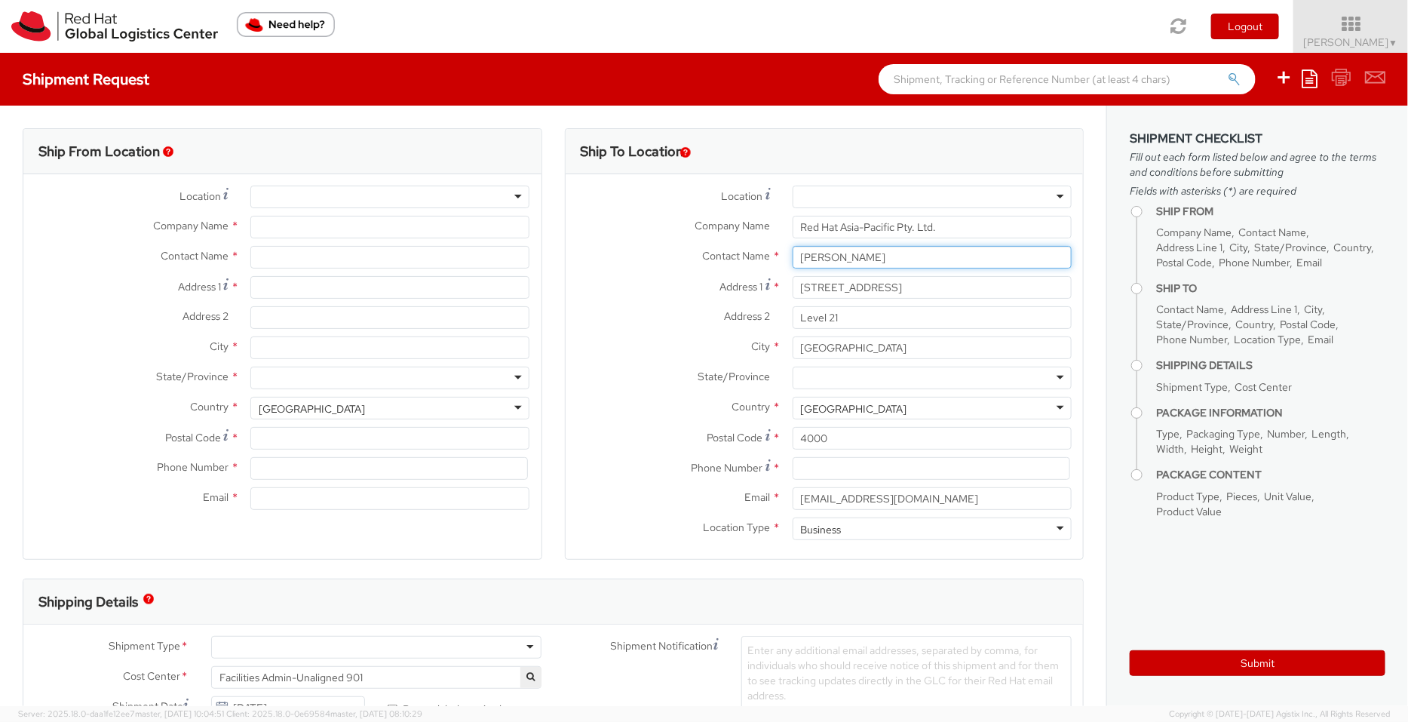
type input "Delia Kewal"
drag, startPoint x: 866, startPoint y: 284, endPoint x: 668, endPoint y: 281, distance: 198.4
click at [668, 281] on div "Address 1 * 345 Queen St" at bounding box center [825, 287] width 518 height 23
type input "Red Hat India Private Limited"
type input "[PERSON_NAME]"
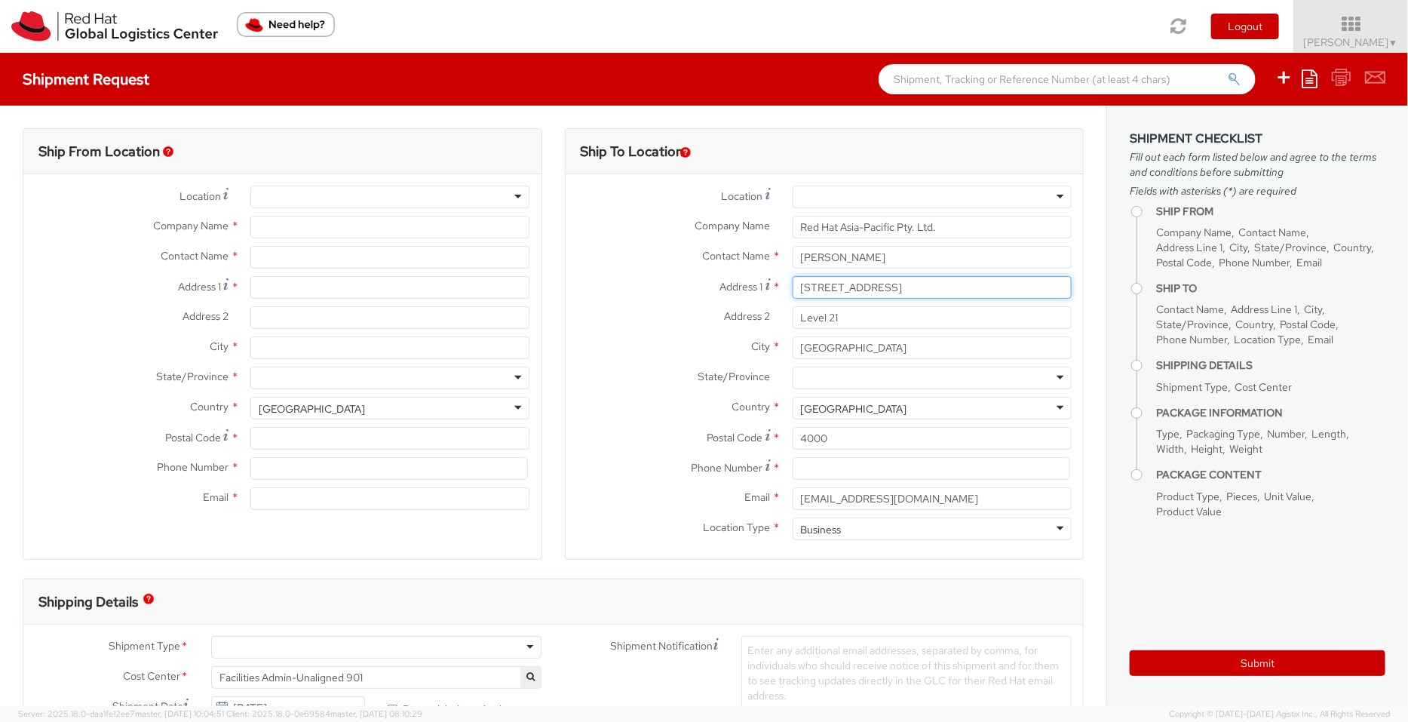
type input "Level 3, Wing A&B, Tower 6, Cybercity"
type input "Magarpatta City, Hadapsar"
type input "PUNE"
type input "411013"
type input "912066817076"
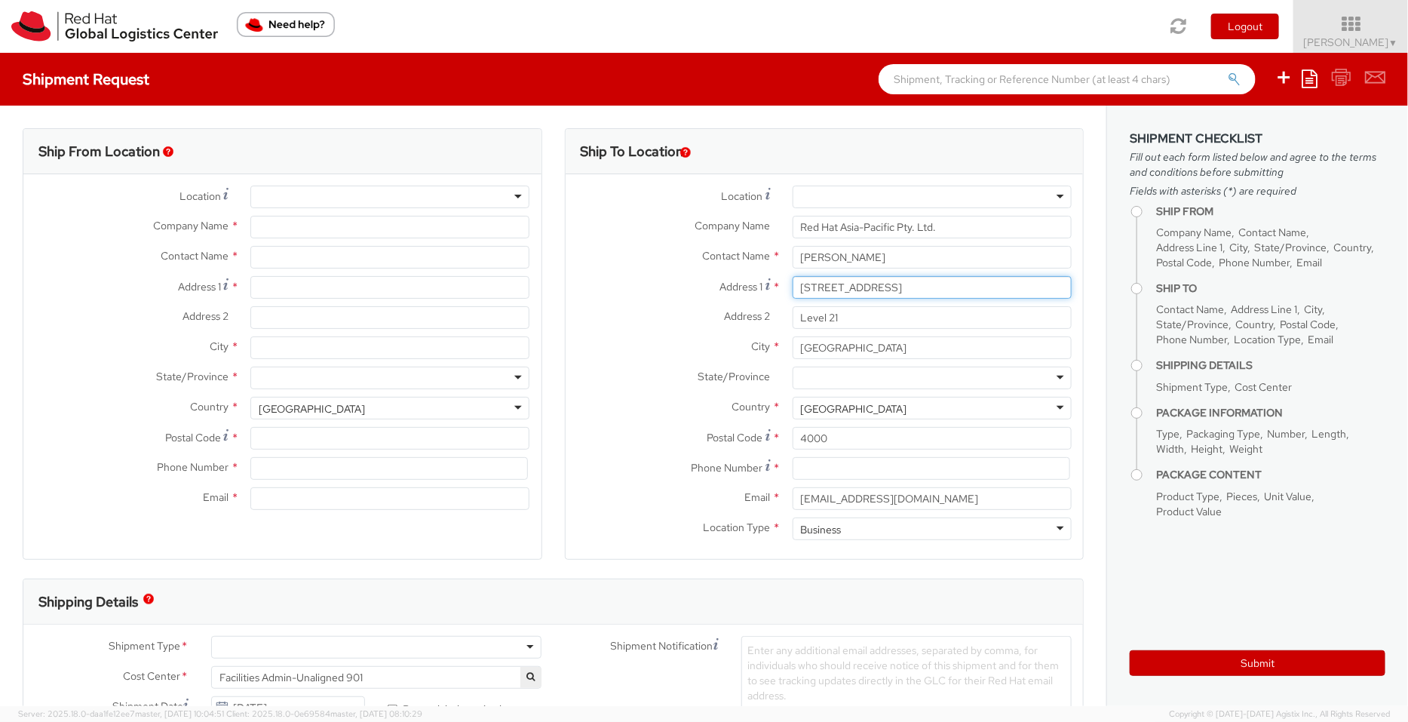
type input "psengupt@redhat.com"
select select "CM"
select select "KGS"
